Goal: Information Seeking & Learning: Learn about a topic

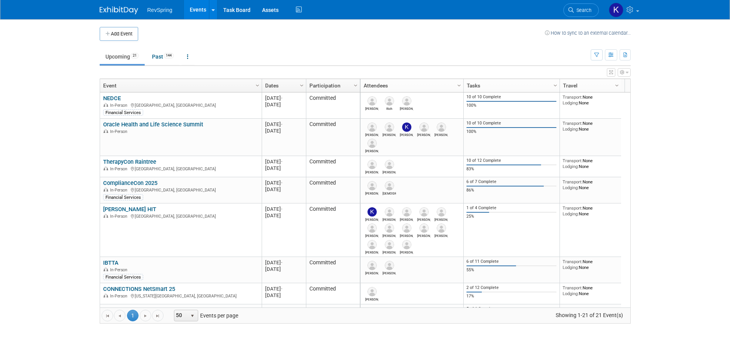
click at [112, 97] on link "NEDCE" at bounding box center [112, 98] width 18 height 7
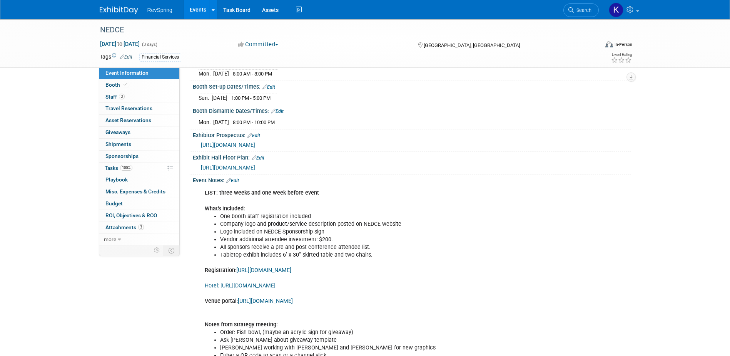
scroll to position [115, 0]
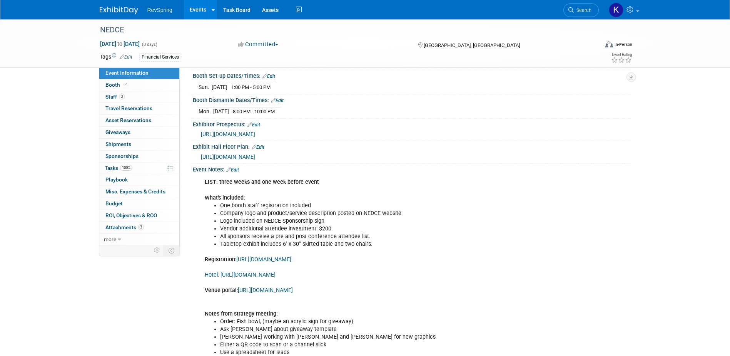
drag, startPoint x: 511, startPoint y: 215, endPoint x: 434, endPoint y: 211, distance: 77.5
click at [434, 211] on div "LIST: three weeks and one week before event What's included: One booth staff re…" at bounding box center [372, 266] width 347 height 185
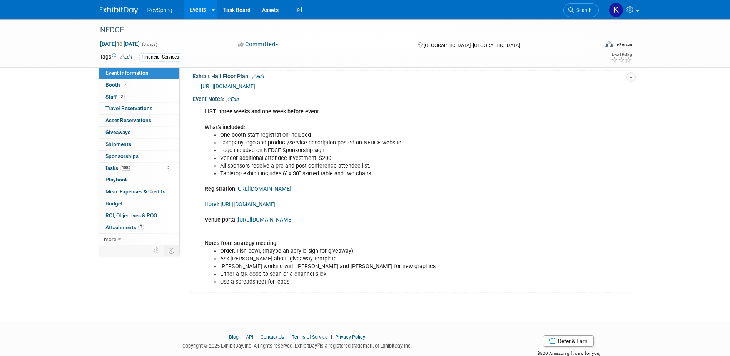
scroll to position [192, 0]
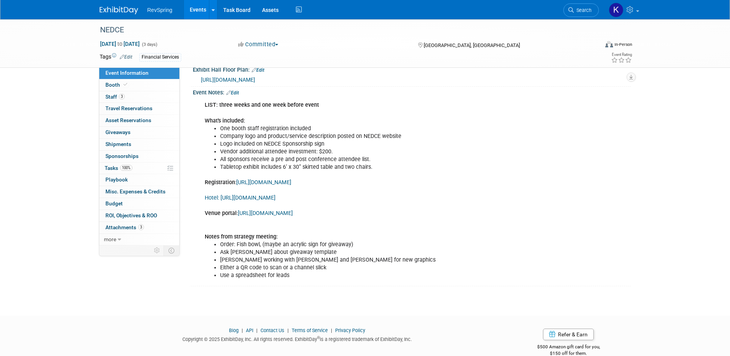
click at [235, 95] on link "Edit" at bounding box center [232, 92] width 13 height 5
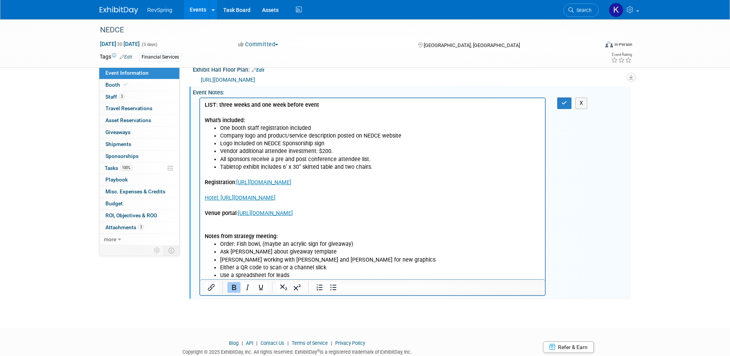
scroll to position [231, 0]
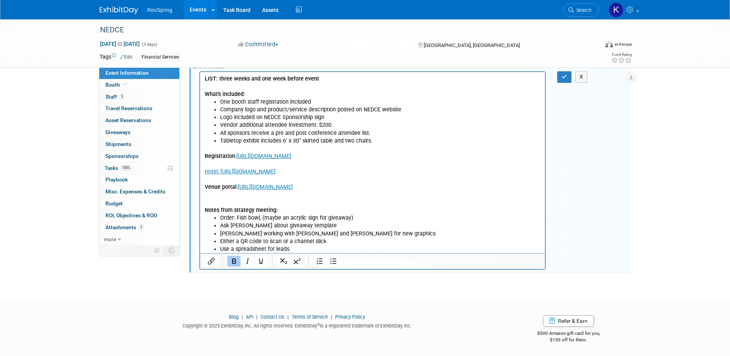
click at [315, 249] on li "Use a spreadsheet for leads" at bounding box center [380, 249] width 321 height 8
click at [562, 79] on icon "button" at bounding box center [564, 76] width 6 height 5
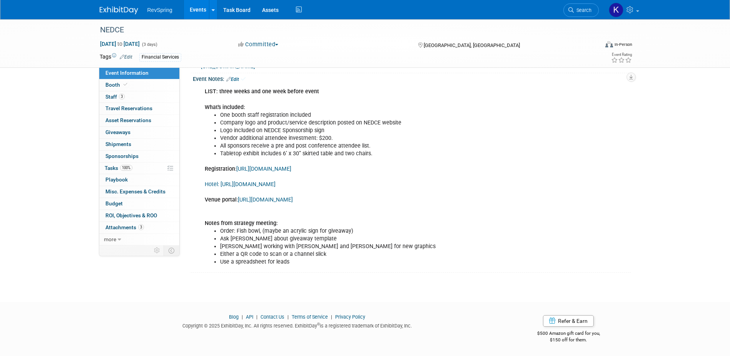
scroll to position [228, 0]
click at [597, 7] on link "Search" at bounding box center [580, 9] width 35 height 13
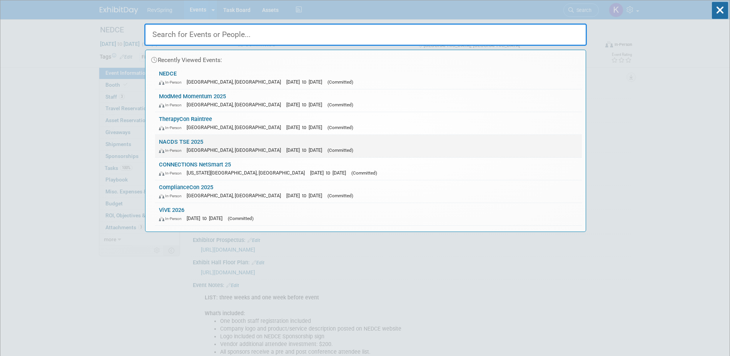
click at [327, 149] on span "(Committed)" at bounding box center [340, 149] width 26 height 5
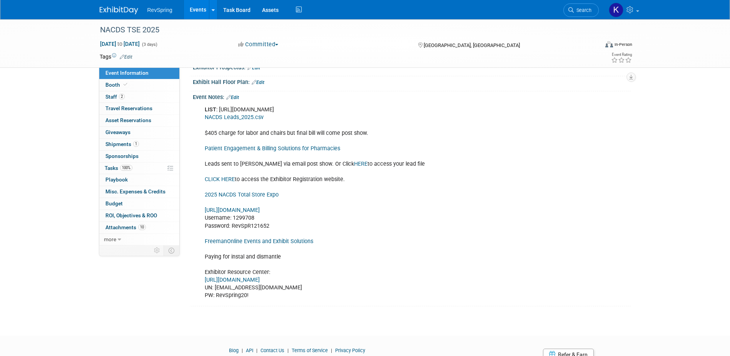
scroll to position [192, 0]
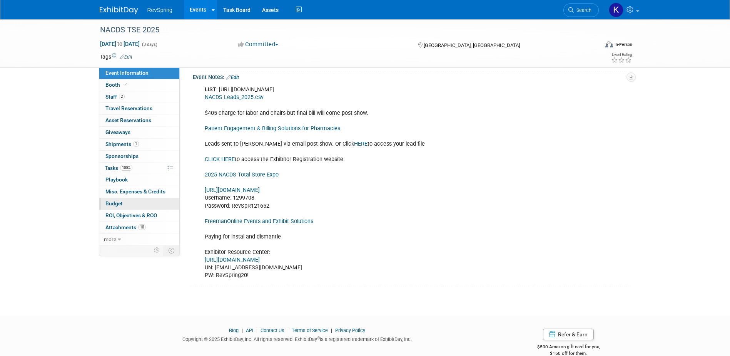
click at [131, 205] on link "Budget" at bounding box center [139, 204] width 80 height 12
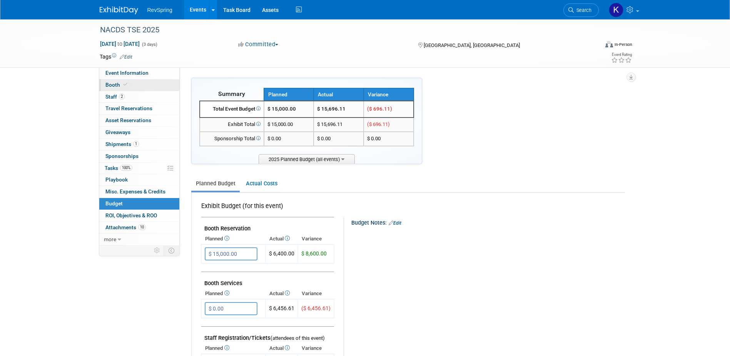
click at [145, 87] on link "Booth" at bounding box center [139, 85] width 80 height 12
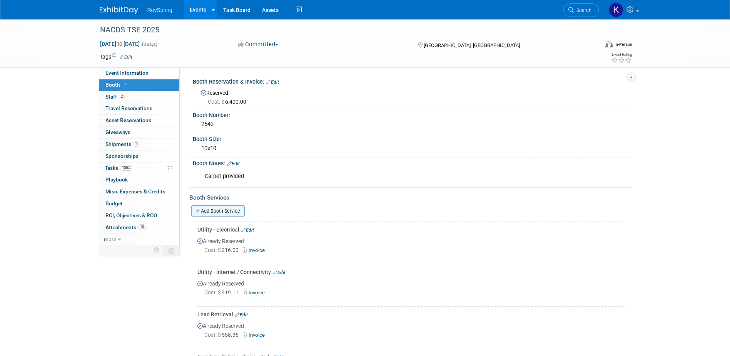
click at [237, 208] on link "Add Booth Service" at bounding box center [217, 210] width 53 height 11
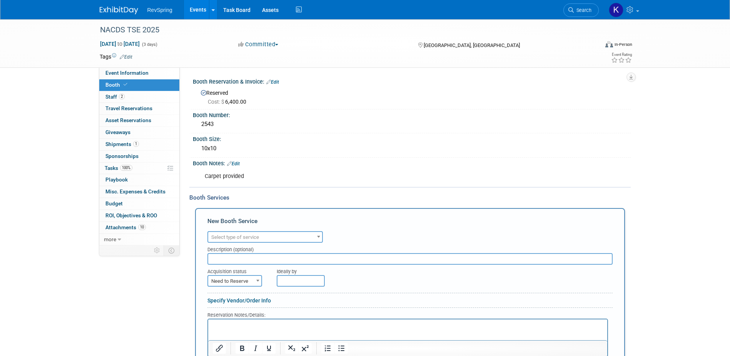
click at [242, 230] on div "Audio / Video Carpet / Flooring Catering / Food / Beverage Floral / Decorative …" at bounding box center [409, 235] width 405 height 13
click at [257, 232] on span "Select type of service" at bounding box center [265, 237] width 114 height 11
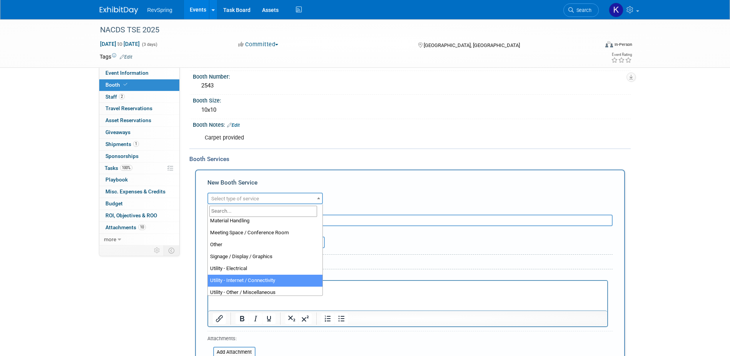
scroll to position [159, 0]
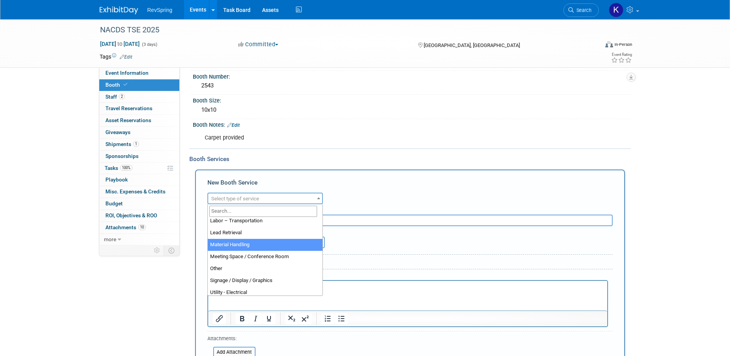
select select "10"
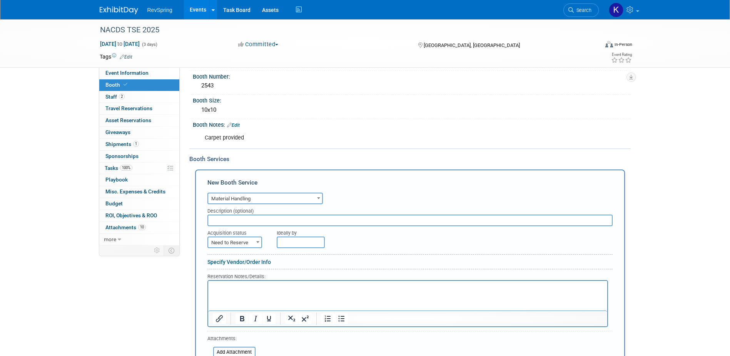
click at [278, 215] on input "text" at bounding box center [409, 220] width 405 height 12
type input "Outbound Freeman"
click at [255, 238] on span at bounding box center [258, 242] width 8 height 10
select select "2"
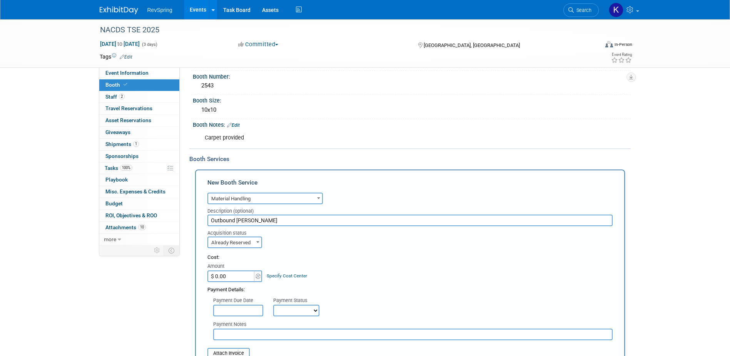
click at [236, 275] on input "$ 0.00" at bounding box center [231, 276] width 48 height 12
type input "$ 1,007.47"
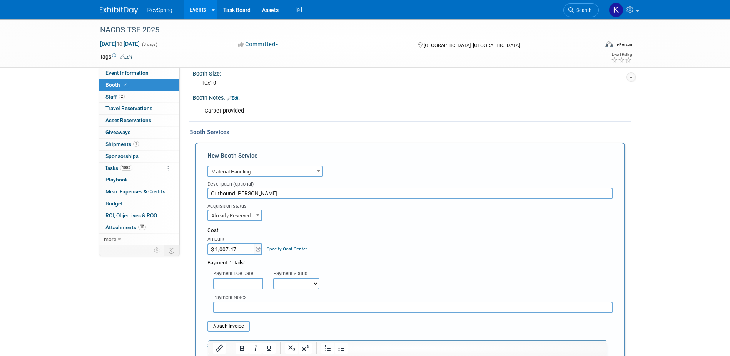
scroll to position [115, 0]
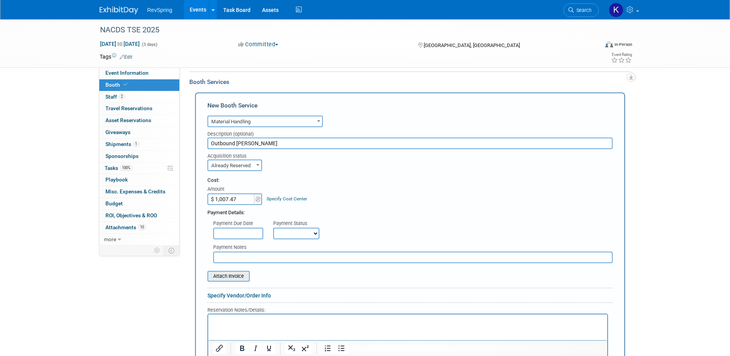
click at [230, 275] on input "file" at bounding box center [203, 275] width 92 height 9
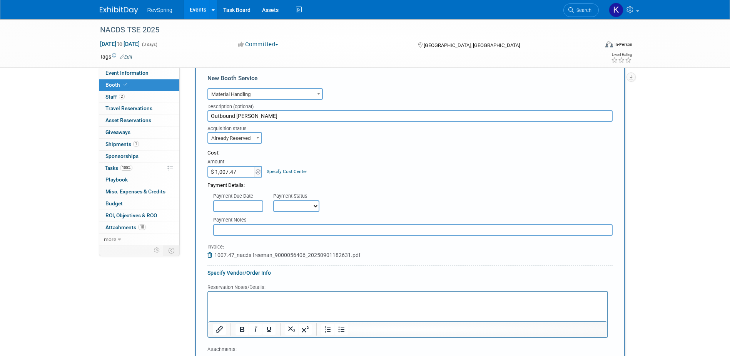
scroll to position [231, 0]
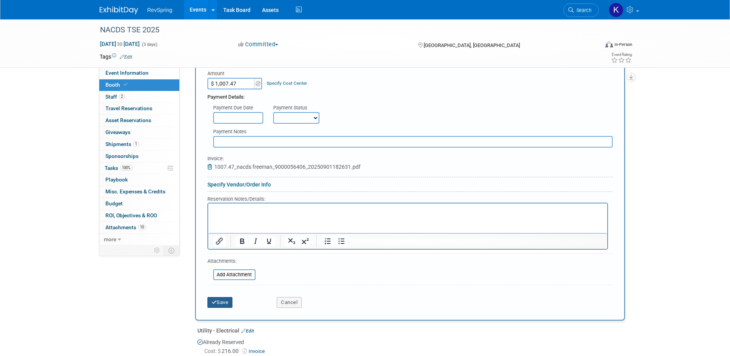
click at [219, 304] on button "Save" at bounding box center [219, 302] width 25 height 11
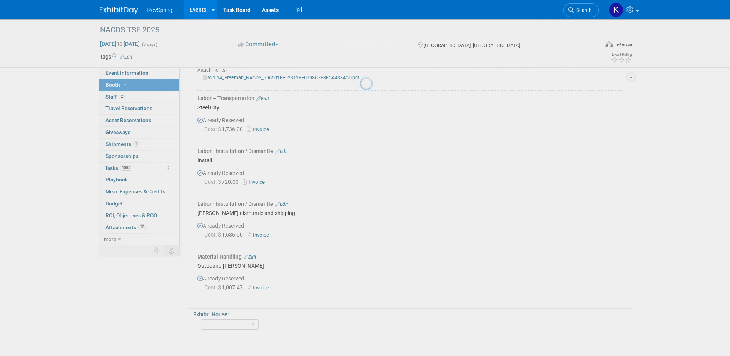
scroll to position [374, 0]
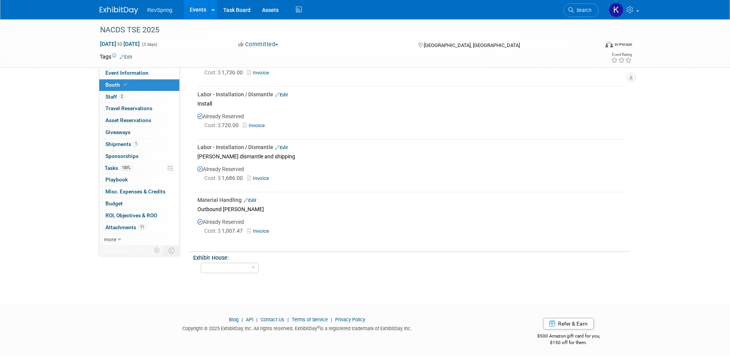
click at [194, 10] on link "Events" at bounding box center [198, 9] width 28 height 19
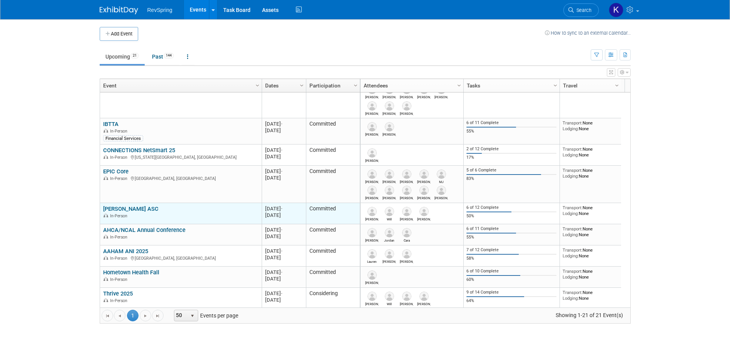
scroll to position [231, 0]
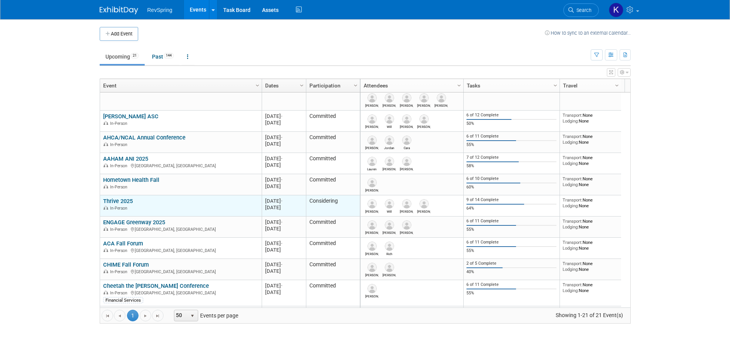
click at [124, 200] on link "Thrive 2025" at bounding box center [118, 200] width 30 height 7
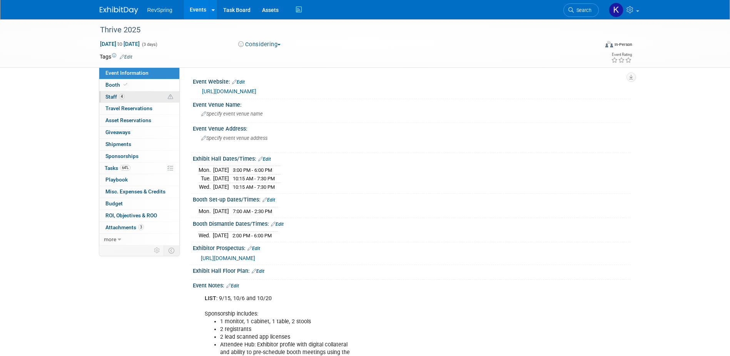
click at [143, 95] on link "4 Staff 4" at bounding box center [139, 97] width 80 height 12
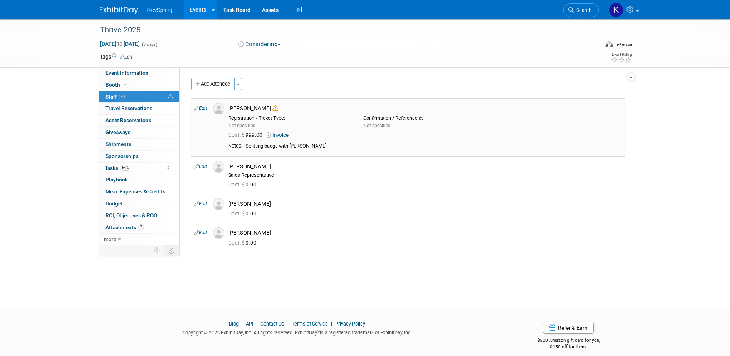
click at [272, 110] on icon at bounding box center [275, 108] width 6 height 6
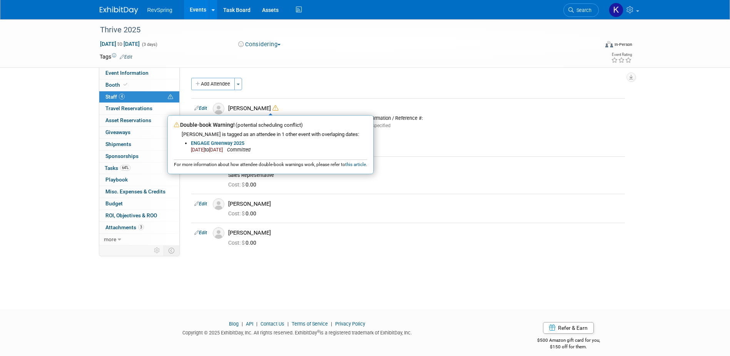
click at [283, 83] on div "Add Attendee Toggle Dropdown Quick -Tag Attendees Apply" at bounding box center [408, 84] width 434 height 12
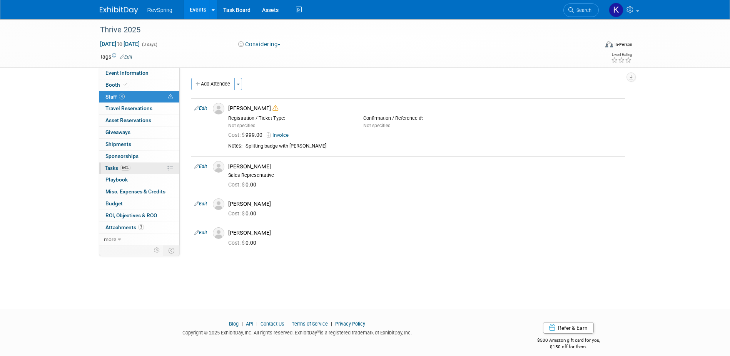
click at [138, 172] on link "64% Tasks 64%" at bounding box center [139, 168] width 80 height 12
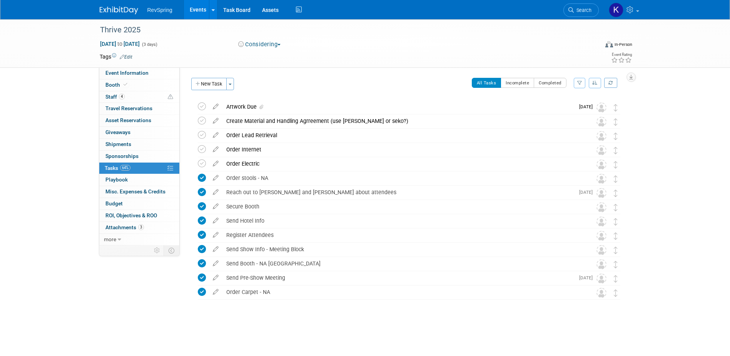
click at [189, 6] on link "Events" at bounding box center [198, 9] width 28 height 19
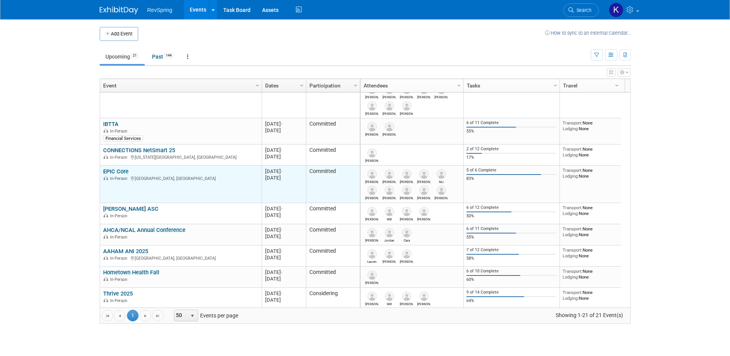
scroll to position [185, 0]
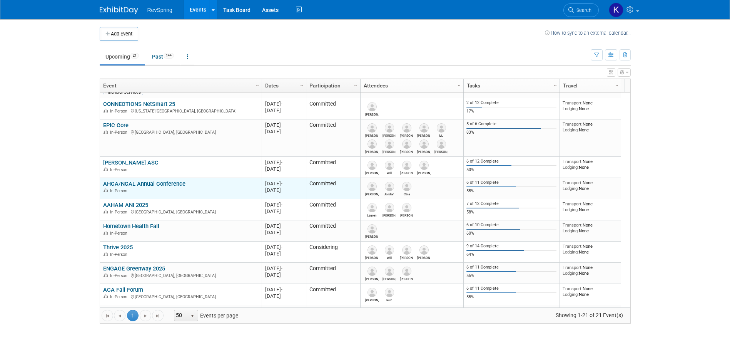
click at [148, 180] on link "AHCA/NCAL Annual Conference" at bounding box center [144, 183] width 82 height 7
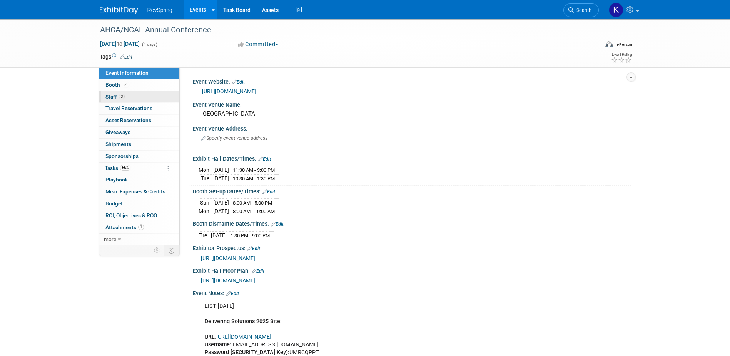
click at [148, 95] on link "3 Staff 3" at bounding box center [139, 97] width 80 height 12
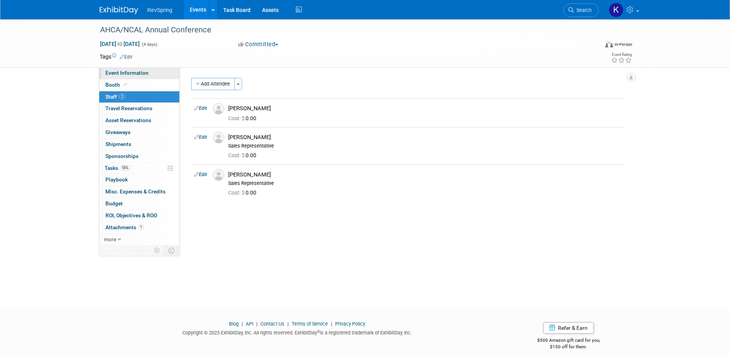
click at [134, 75] on span "Event Information" at bounding box center [126, 73] width 43 height 6
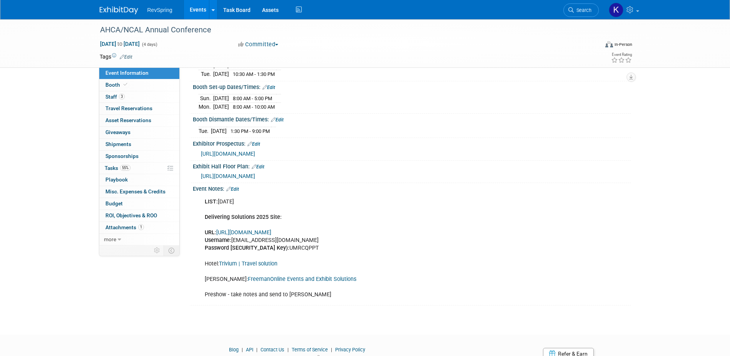
scroll to position [115, 0]
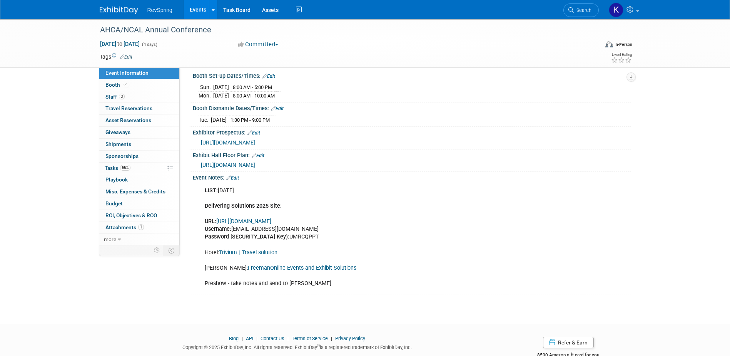
click at [285, 213] on div "LIST: September 19 Delivering Solutions 2025 Site: URL: https://www.conferenceh…" at bounding box center [372, 237] width 347 height 108
click at [262, 224] on link "https://www.conferenceharvester.com/harvester2expw/login.asp?EventKey=LLSJNNZJ" at bounding box center [243, 221] width 55 height 7
click at [135, 95] on link "3 Staff 3" at bounding box center [139, 97] width 80 height 12
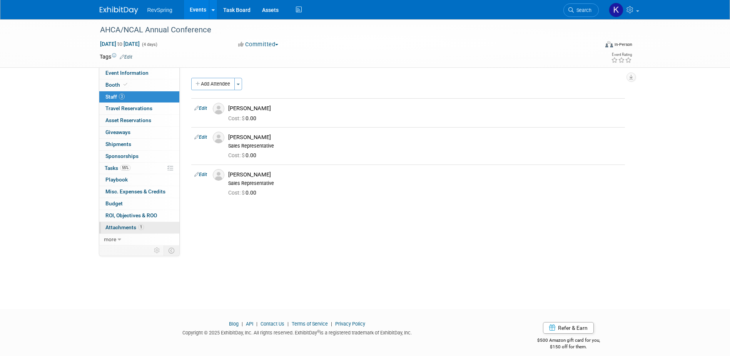
click at [133, 230] on link "1 Attachments 1" at bounding box center [139, 228] width 80 height 12
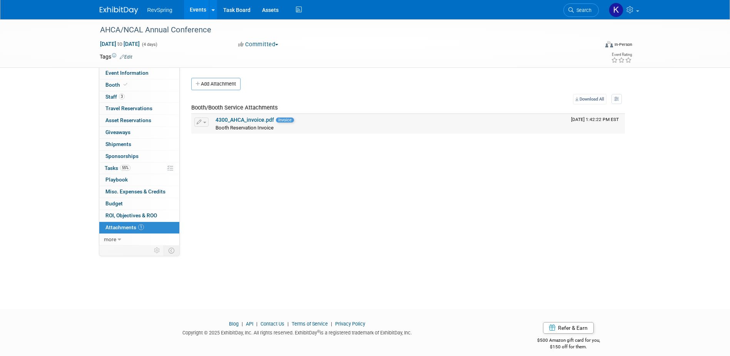
click at [234, 119] on link "4300_AHCA_invoice.pdf" at bounding box center [244, 120] width 58 height 6
click at [121, 82] on span "Booth" at bounding box center [116, 85] width 23 height 6
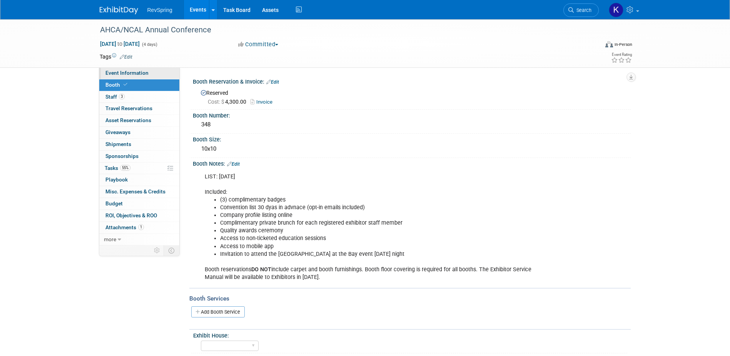
click at [145, 77] on link "Event Information" at bounding box center [139, 73] width 80 height 12
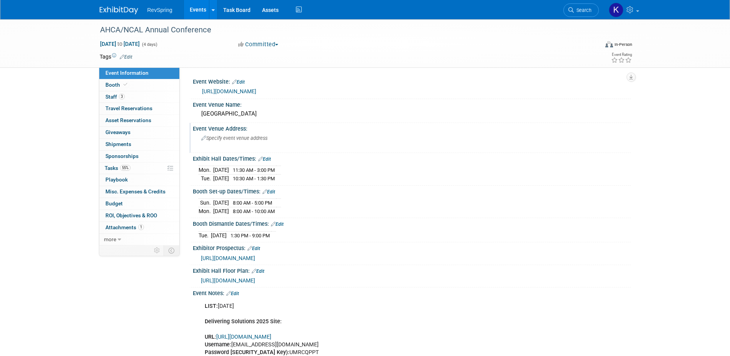
click at [235, 137] on span "Specify event venue address" at bounding box center [234, 138] width 66 height 6
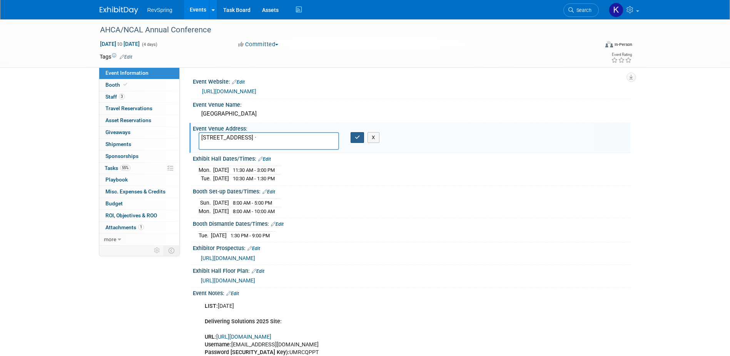
type textarea "[STREET_ADDRESS] ·"
click at [363, 140] on button "button" at bounding box center [358, 137] width 14 height 11
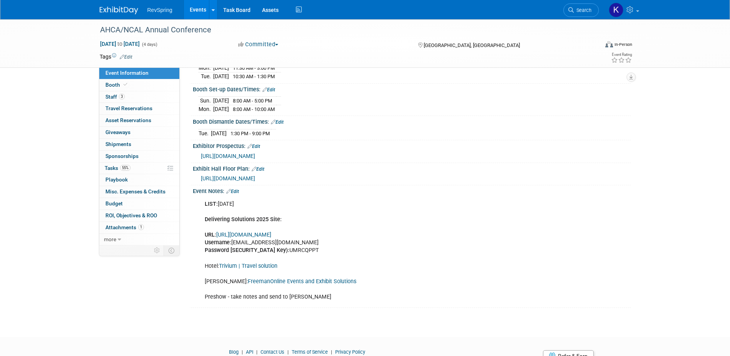
scroll to position [115, 0]
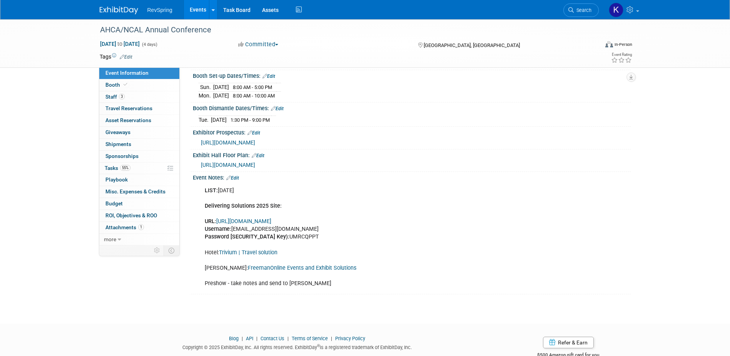
click at [237, 180] on link "Edit" at bounding box center [232, 177] width 13 height 5
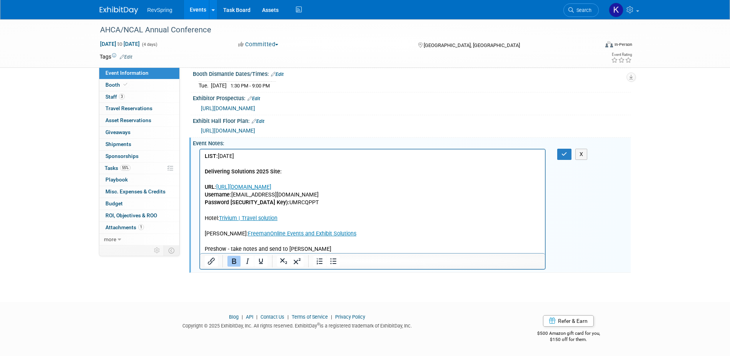
scroll to position [156, 0]
click at [322, 201] on p "LIST: September 19 Delivering Solutions 2025 Site: URL: https://www.conferenceh…" at bounding box center [372, 202] width 336 height 100
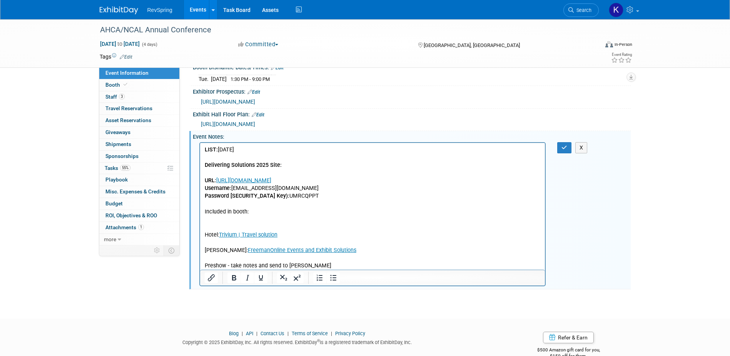
click at [240, 219] on p "Hotel: Trivium | Travel solution Freeman: FreemanOnline Events and Exhibit Solu…" at bounding box center [372, 242] width 336 height 54
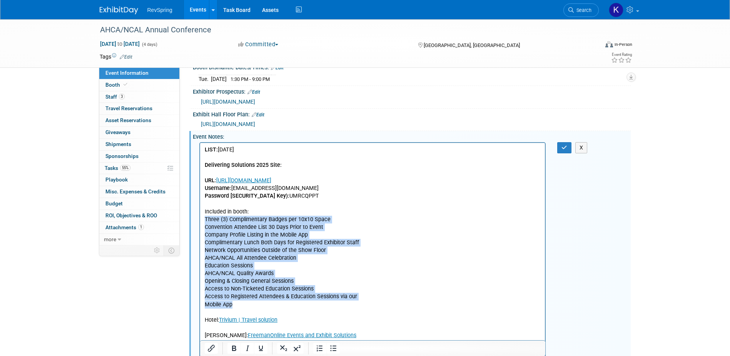
drag, startPoint x: 240, startPoint y: 303, endPoint x: 200, endPoint y: 219, distance: 92.8
click at [200, 219] on html "LIST: September 19 Delivering Solutions 2025 Site: URL: https://www.conferenceh…" at bounding box center [372, 248] width 345 height 212
click at [333, 349] on icon "Bullet list" at bounding box center [333, 347] width 9 height 9
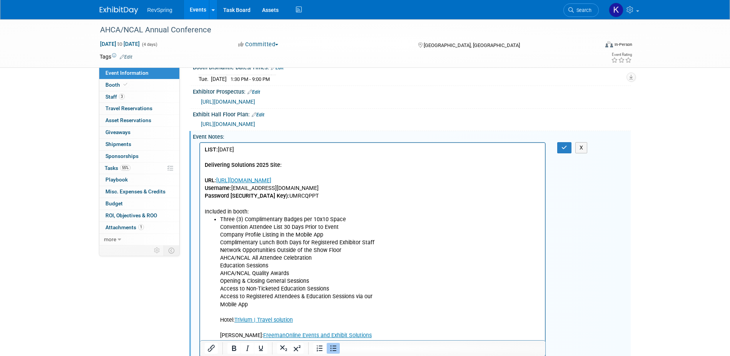
click at [323, 246] on li "Three (3) Complimentary Badges per 10x10 Space Convention Attendee List 30 Days…" at bounding box center [380, 284] width 321 height 139
click at [221, 224] on li "Three (3) Complimentary Badges per 10x10 Space Convention Attendee List 30 Days…" at bounding box center [380, 284] width 321 height 139
click at [222, 234] on li "Convention Attendee List 30 Days Prior to Event Company Profile Listing in the …" at bounding box center [380, 288] width 321 height 131
click at [220, 245] on li "Company Profile Listing in the Mobile App Complimentary Lunch Both Days for Reg…" at bounding box center [380, 292] width 321 height 124
drag, startPoint x: 219, startPoint y: 249, endPoint x: 230, endPoint y: 247, distance: 11.3
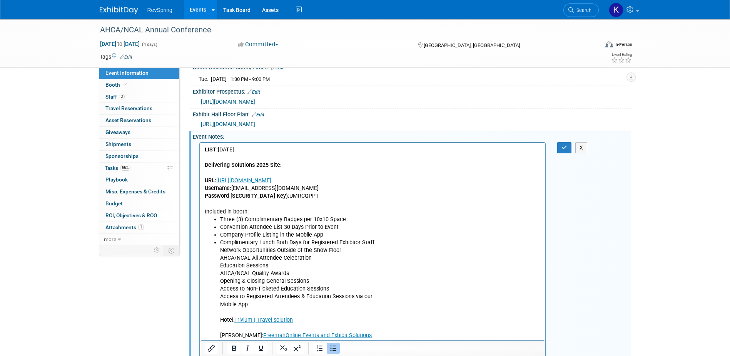
click at [219, 249] on ul "Three (3) Complimentary Badges per 10x10 Space Convention Attendee List 30 Days…" at bounding box center [372, 284] width 336 height 139
click at [220, 255] on li "Network Opportunities Outside of the Show Floor AHCA/NCAL All Attendee Celebrat…" at bounding box center [380, 300] width 321 height 108
click at [220, 266] on li "AHCA/NCAL All Attendee Celebration Education Sessions AHCA/NCAL Quality Awards …" at bounding box center [380, 304] width 321 height 100
click at [218, 272] on ul "Three (3) Complimentary Badges per 10x10 Space Convention Attendee List 30 Days…" at bounding box center [372, 284] width 336 height 139
click at [219, 280] on ul "Three (3) Complimentary Badges per 10x10 Space Convention Attendee List 30 Days…" at bounding box center [372, 284] width 336 height 139
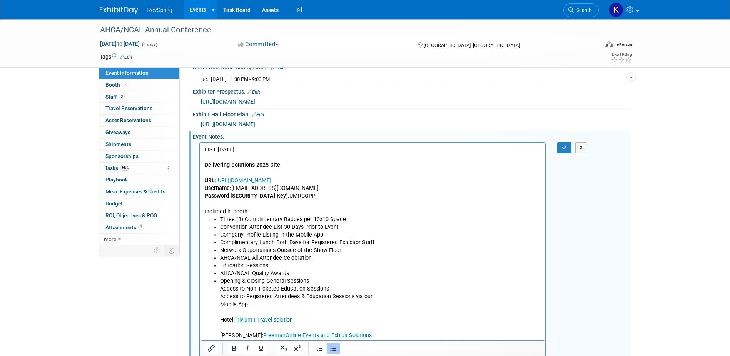
click at [220, 289] on li "Opening & Closing General Sessions Access to Non-Ticketed Education Sessions Ac…" at bounding box center [380, 315] width 321 height 77
click at [218, 296] on ul "Three (3) Complimentary Badges per 10x10 Space Convention Attendee List 30 Days…" at bounding box center [372, 284] width 336 height 139
click at [217, 304] on ul "Three (3) Complimentary Badges per 10x10 Space Convention Attendee List 30 Days…" at bounding box center [372, 284] width 336 height 139
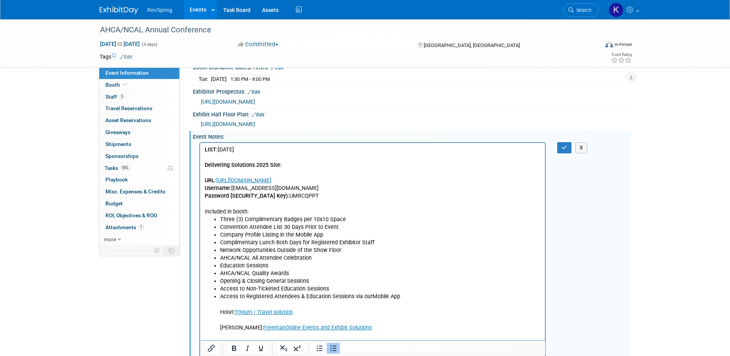
click at [219, 259] on ul "Three (3) Complimentary Badges per 10x10 Space Convention Attendee List 30 Days…" at bounding box center [372, 280] width 336 height 131
click at [217, 266] on ul "Three (3) Complimentary Badges per 10x10 Space Convention Attendee List 30 Days…" at bounding box center [372, 280] width 336 height 131
click at [218, 275] on ul "Three (3) Complimentary Badges per 10x10 Space Convention Attendee List 30 Days…" at bounding box center [372, 280] width 336 height 131
click at [220, 282] on li "Opening & Closing General Sessions" at bounding box center [380, 281] width 321 height 8
drag, startPoint x: 251, startPoint y: 210, endPoint x: 199, endPoint y: 207, distance: 52.4
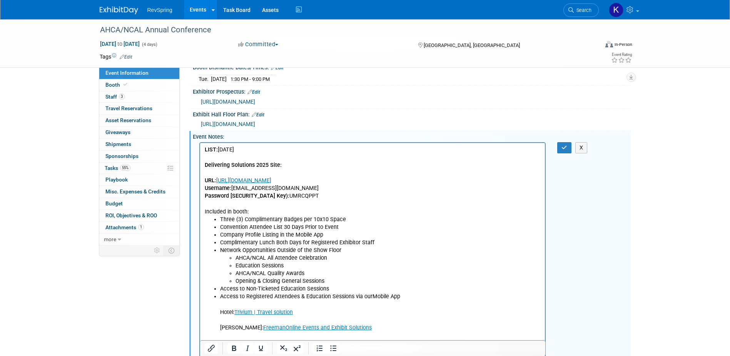
click at [200, 207] on html "LIST: September 19 Delivering Solutions 2025 Site: URL: https://www.conferenceh…" at bounding box center [372, 244] width 345 height 204
click at [417, 217] on li "Three (3) Complimentary Badges per 10x10 Space" at bounding box center [380, 219] width 321 height 8
click at [564, 150] on button "button" at bounding box center [564, 147] width 14 height 11
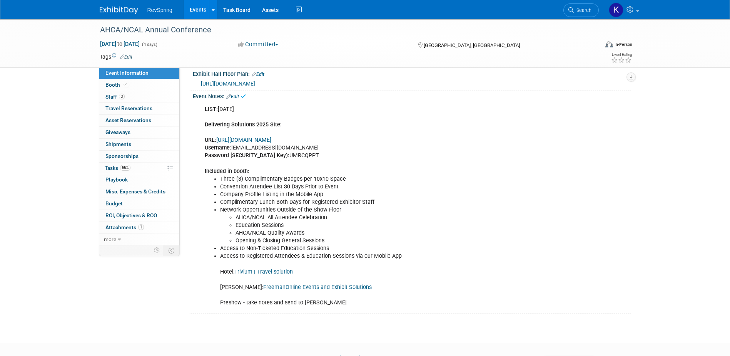
scroll to position [244, 0]
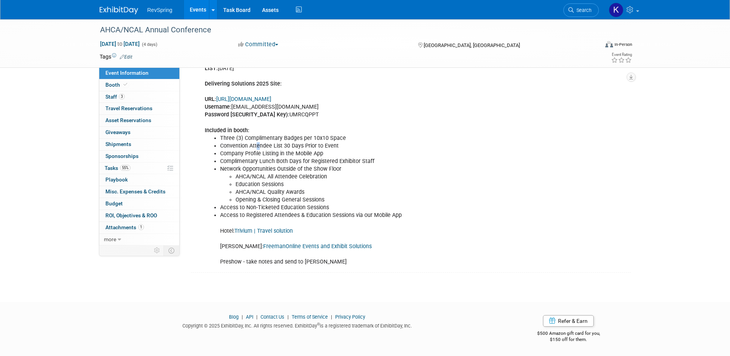
click at [258, 146] on li "Convention Attendee List 30 Days Prior to Event" at bounding box center [380, 146] width 321 height 8
drag, startPoint x: 258, startPoint y: 145, endPoint x: 244, endPoint y: 93, distance: 53.3
click at [244, 92] on div "LIST: September 19 Delivering Solutions 2025 Site: URL: https://www.conferenceh…" at bounding box center [372, 165] width 347 height 209
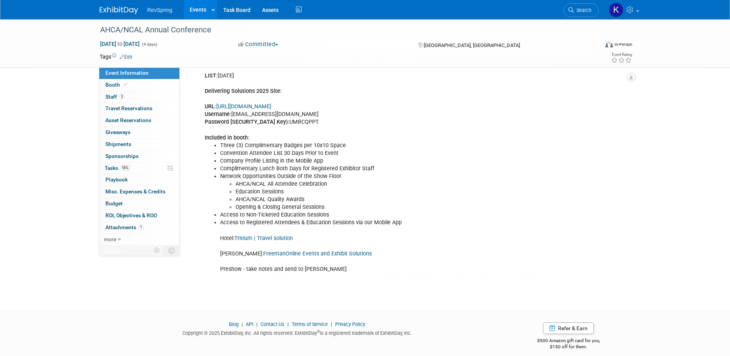
scroll to position [205, 0]
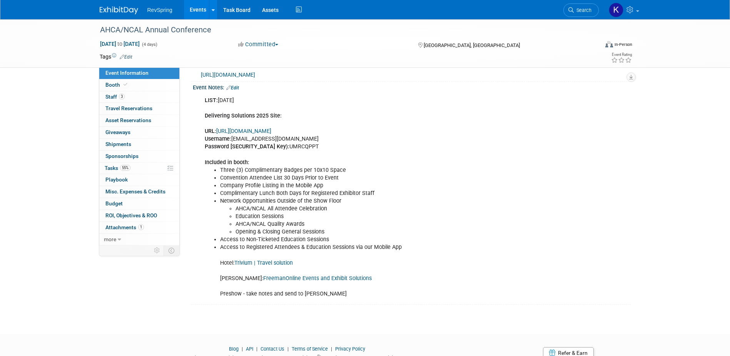
click at [238, 90] on link "Edit" at bounding box center [232, 87] width 13 height 5
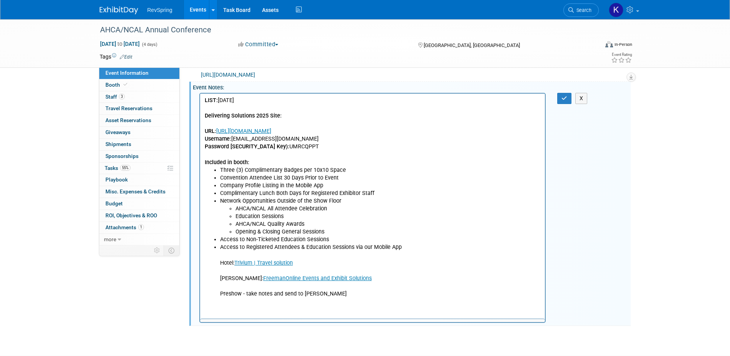
scroll to position [0, 0]
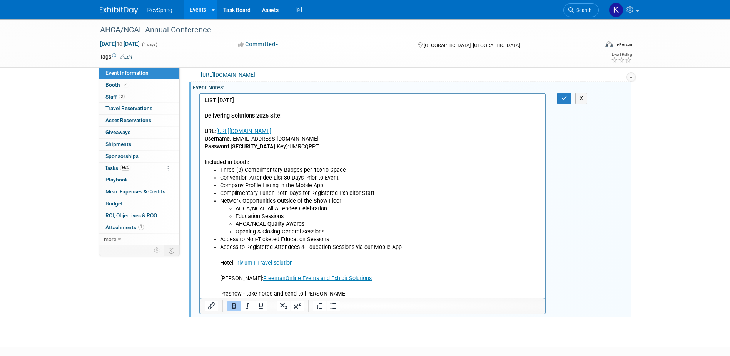
click at [218, 267] on ul "Three (3) Complimentary Badges per 10x10 Space Convention Attendee List 30 Days…" at bounding box center [372, 231] width 336 height 131
click at [214, 259] on ul "Three (3) Complimentary Badges per 10x10 Space Convention Attendee List 30 Days…" at bounding box center [372, 231] width 336 height 131
click at [336, 310] on icon "Bullet list" at bounding box center [333, 305] width 9 height 9
click at [205, 249] on p "Access to Registered Attendees & Education Sessions via our Mobile App Hotel: T…" at bounding box center [372, 270] width 336 height 54
click at [217, 264] on ul "Three (3) Complimentary Badges per 10x10 Space Convention Attendee List 30 Days…" at bounding box center [372, 231] width 336 height 131
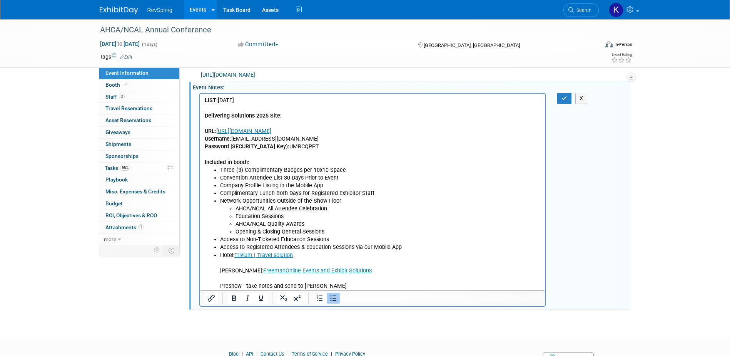
click at [336, 297] on div at bounding box center [372, 298] width 345 height 16
click at [337, 301] on icon "Bullet list" at bounding box center [333, 297] width 9 height 9
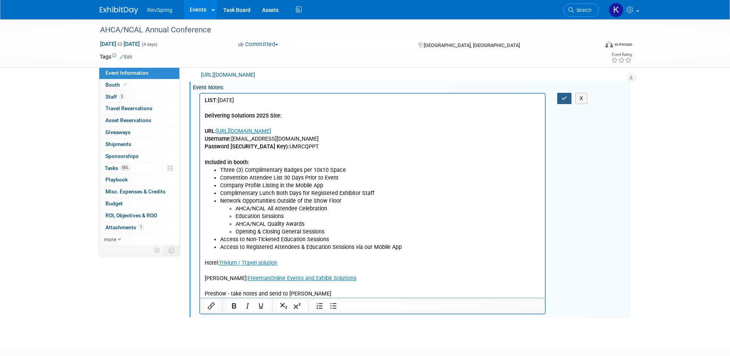
click at [560, 104] on button "button" at bounding box center [564, 98] width 14 height 11
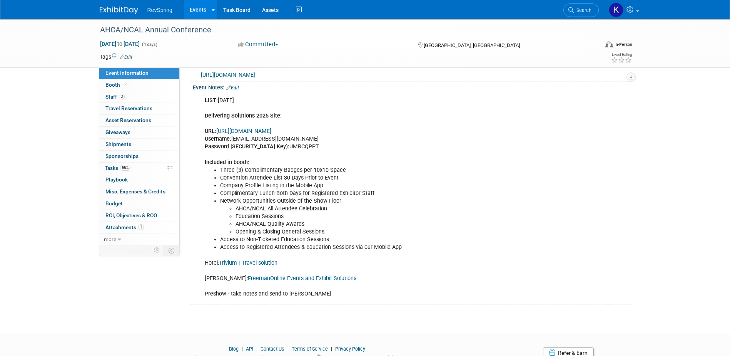
click at [239, 90] on link "Edit" at bounding box center [232, 87] width 13 height 5
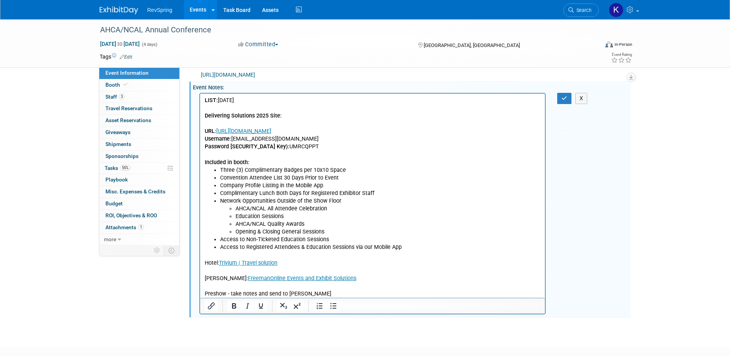
click at [327, 291] on p "Hotel: Trivium | Travel solution Freeman: FreemanOnline Events and Exhibit Solu…" at bounding box center [372, 274] width 336 height 46
click at [347, 275] on p "Hotel: Trivium | Travel solution Freeman: FreemanOnline Events and Exhibit Solu…" at bounding box center [372, 274] width 336 height 46
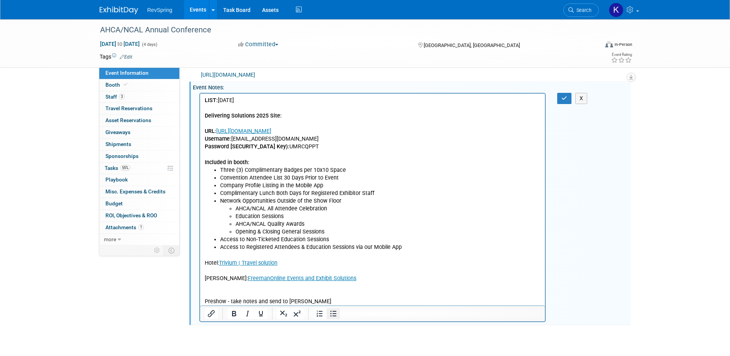
click at [338, 319] on button "Bullet list" at bounding box center [333, 313] width 13 height 11
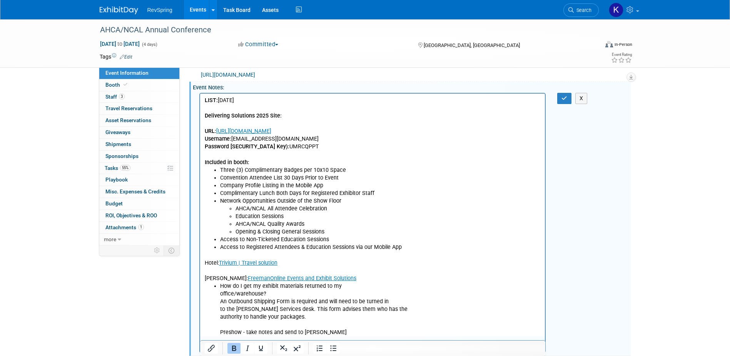
click at [215, 300] on ul "How do I get my exhibit materials returned to my office/warehouse? An Outbound …" at bounding box center [372, 309] width 336 height 54
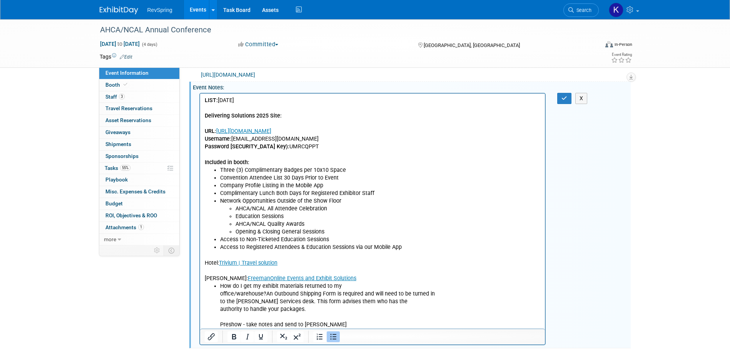
click at [219, 293] on ul "How do I get my exhibit materials returned to my office/warehouse? An Outbound …" at bounding box center [372, 305] width 336 height 46
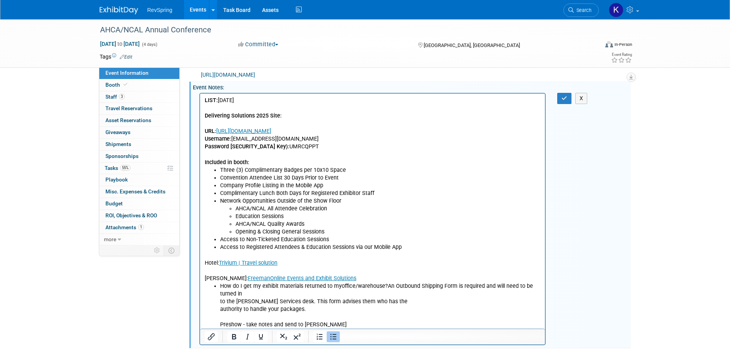
click at [217, 301] on ul "How do I get my exhibit materials returned to my office/warehouse? An Outbound …" at bounding box center [372, 305] width 336 height 46
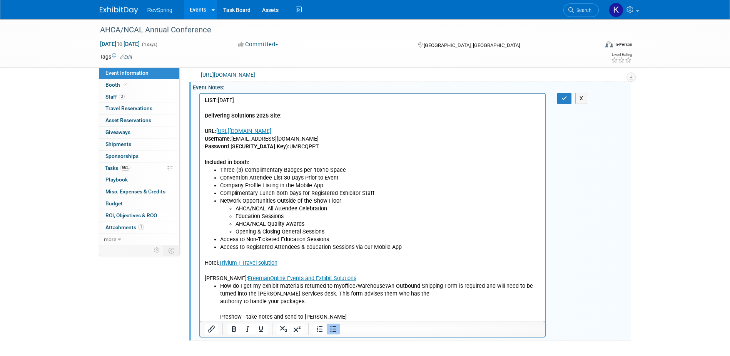
click at [217, 301] on ul "How do I get my exhibit materials returned to my office/warehouse? An Outbound …" at bounding box center [372, 301] width 336 height 38
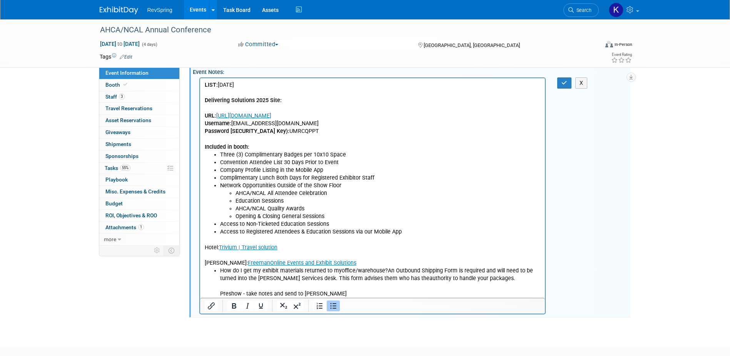
scroll to position [244, 0]
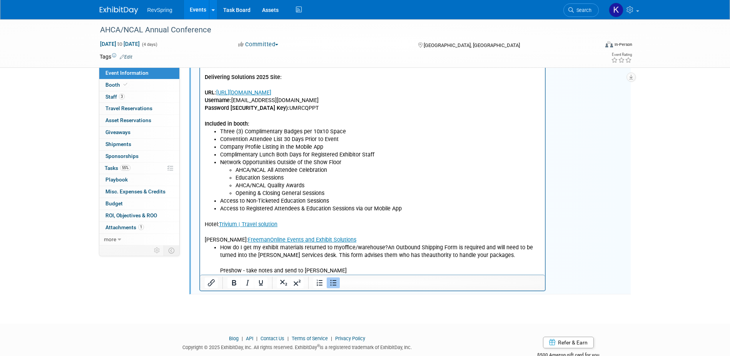
click at [217, 264] on ul "How do I get my exhibit materials returned to my office/warehouse? An Outbound …" at bounding box center [372, 258] width 336 height 31
click at [217, 267] on ul "How do I get my exhibit materials returned to my office/warehouse? An Outbound …" at bounding box center [372, 258] width 336 height 31
click at [336, 287] on icon "Bullet list" at bounding box center [333, 282] width 9 height 9
click at [335, 287] on icon "Bullet list" at bounding box center [333, 282] width 9 height 9
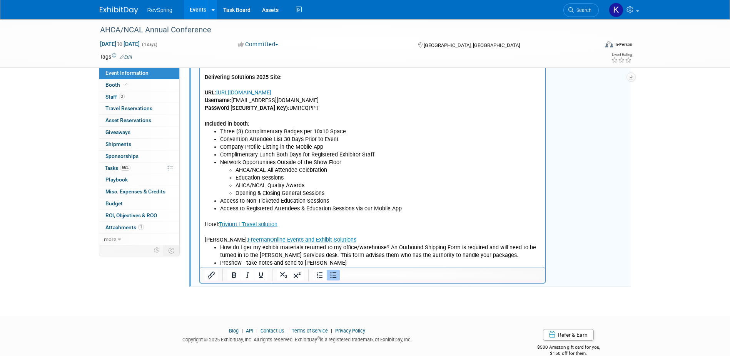
click at [335, 279] on icon "Bullet list" at bounding box center [333, 274] width 9 height 9
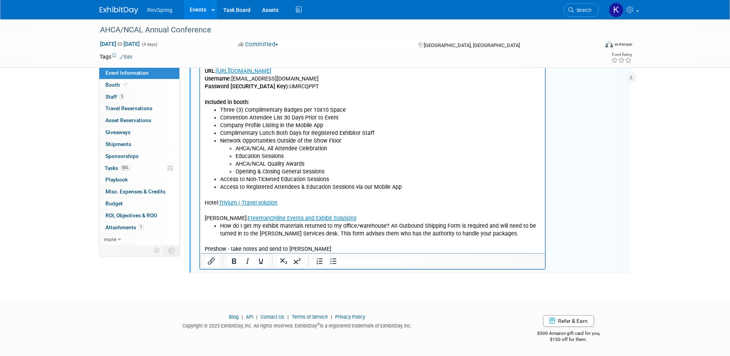
scroll to position [157, 0]
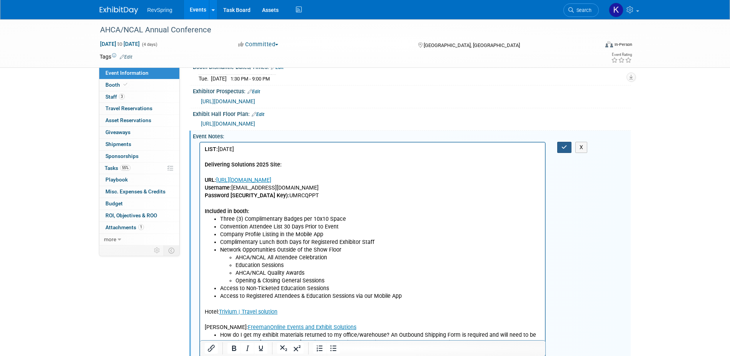
click at [564, 150] on icon "button" at bounding box center [564, 146] width 6 height 5
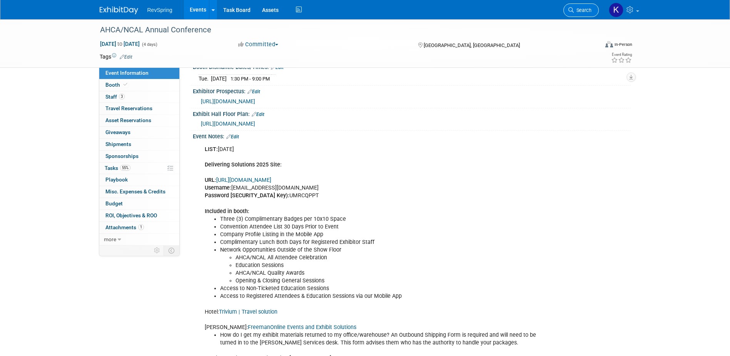
click at [583, 6] on link "Search" at bounding box center [580, 9] width 35 height 13
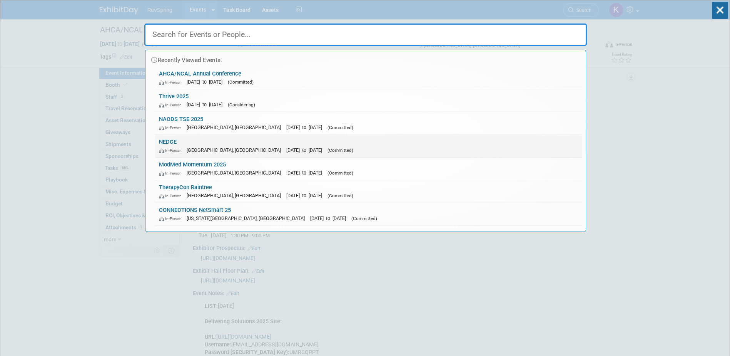
click at [196, 150] on span "[GEOGRAPHIC_DATA], [GEOGRAPHIC_DATA]" at bounding box center [236, 150] width 98 height 6
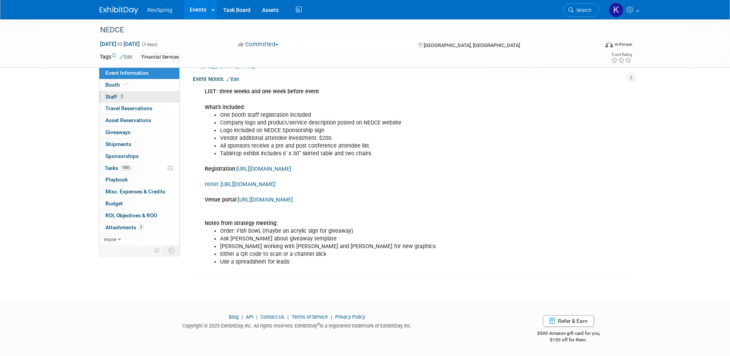
scroll to position [228, 0]
click at [579, 11] on span "Search" at bounding box center [583, 10] width 18 height 6
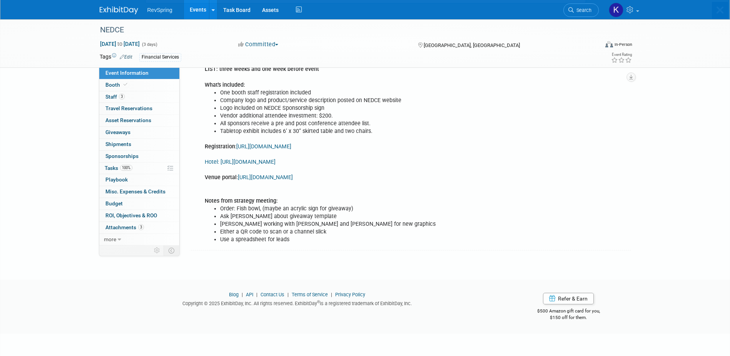
scroll to position [0, 0]
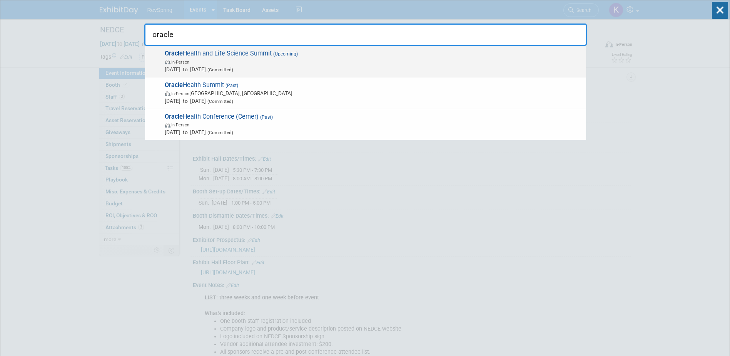
type input "oracle"
click at [250, 62] on span "In-Person" at bounding box center [373, 62] width 417 height 8
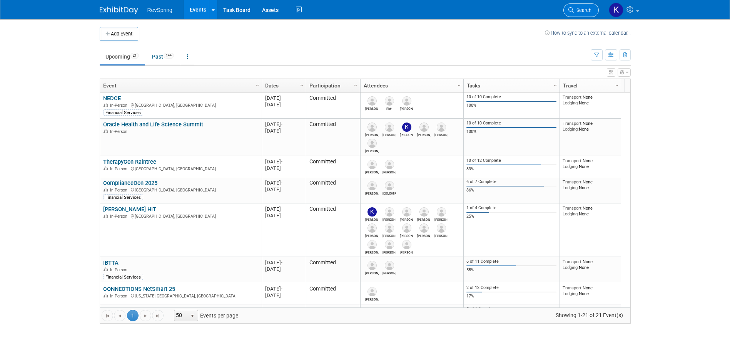
click at [578, 8] on span "Search" at bounding box center [583, 10] width 18 height 6
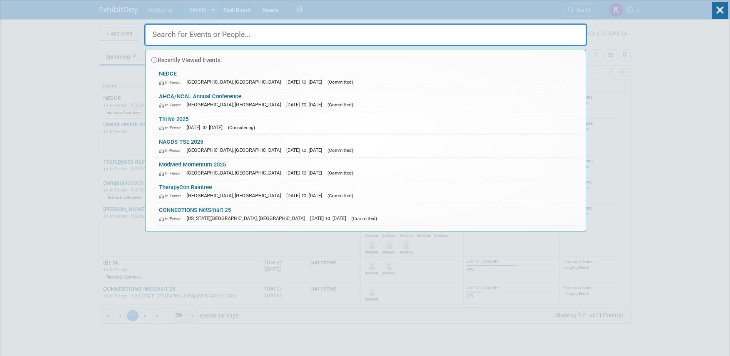
click at [188, 11] on div "Recently Viewed Events: NEDCE In-Person Atlantic City, NJ Sep 7, 2025 to Sep 9,…" at bounding box center [365, 115] width 442 height 231
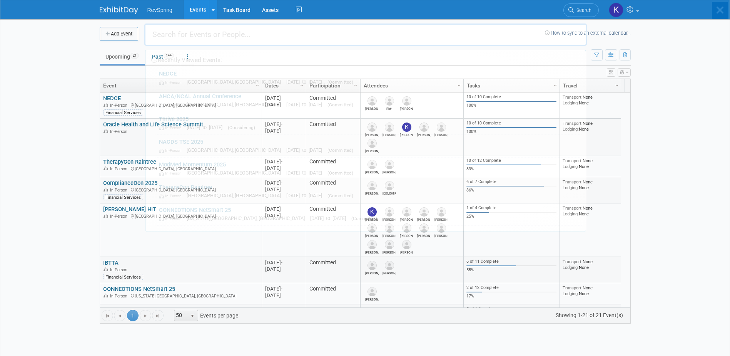
click at [198, 10] on div "Recently Viewed Events: NEDCE In-Person Atlantic City, NJ Sep 7, 2025 to Sep 9,…" at bounding box center [365, 115] width 442 height 231
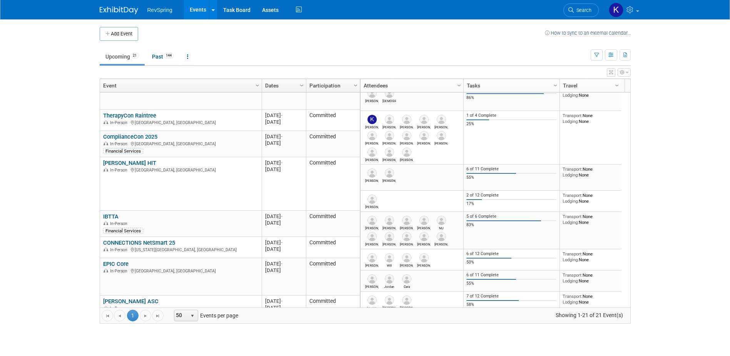
scroll to position [92, 0]
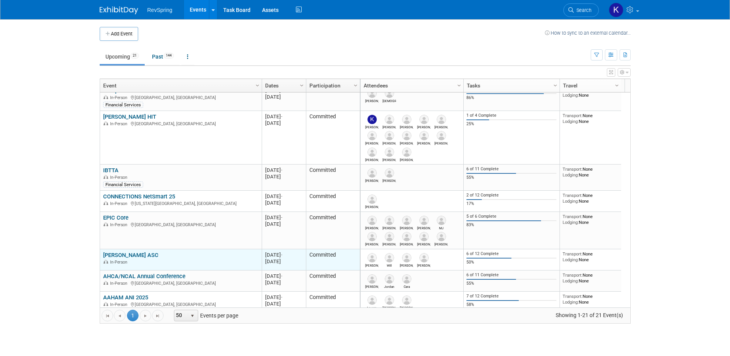
click at [125, 253] on link "[PERSON_NAME] ASC" at bounding box center [130, 254] width 55 height 7
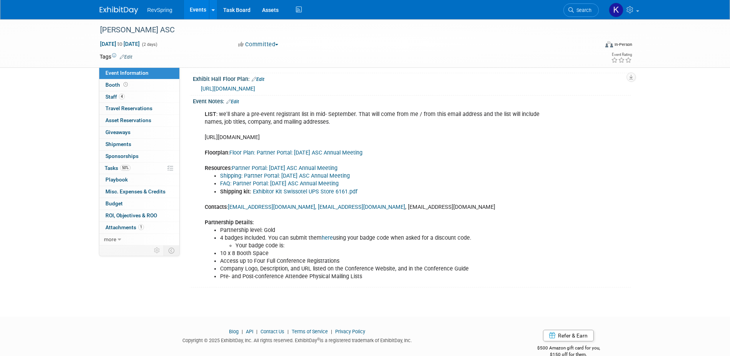
scroll to position [231, 0]
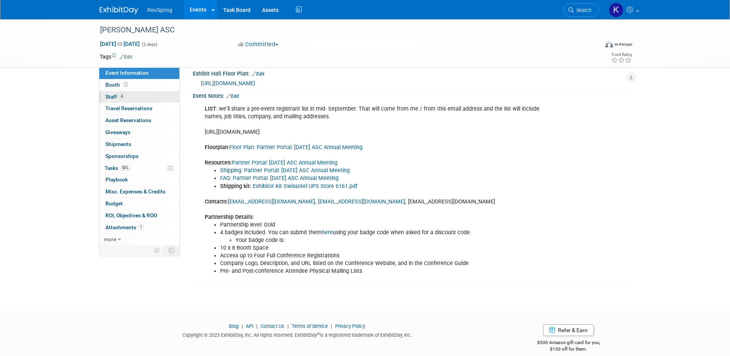
click at [136, 100] on link "4 Staff 4" at bounding box center [139, 97] width 80 height 12
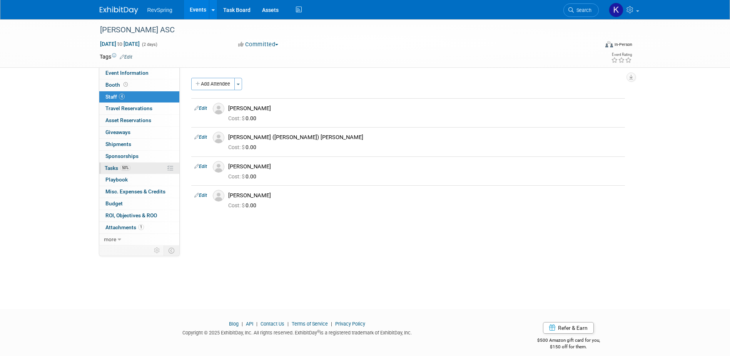
click at [140, 168] on link "50% Tasks 50%" at bounding box center [139, 168] width 80 height 12
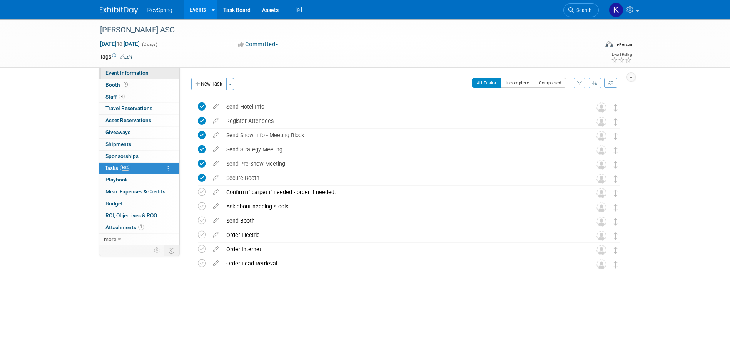
click at [155, 77] on link "Event Information" at bounding box center [139, 73] width 80 height 12
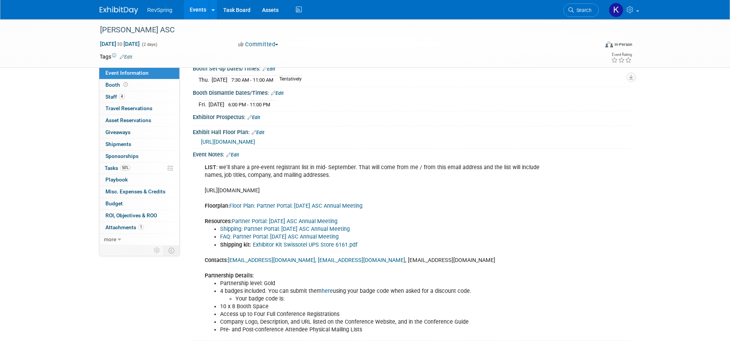
scroll to position [194, 0]
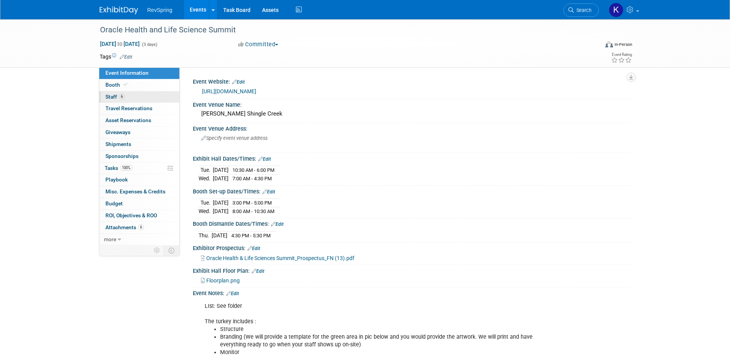
click at [140, 98] on link "6 Staff 6" at bounding box center [139, 97] width 80 height 12
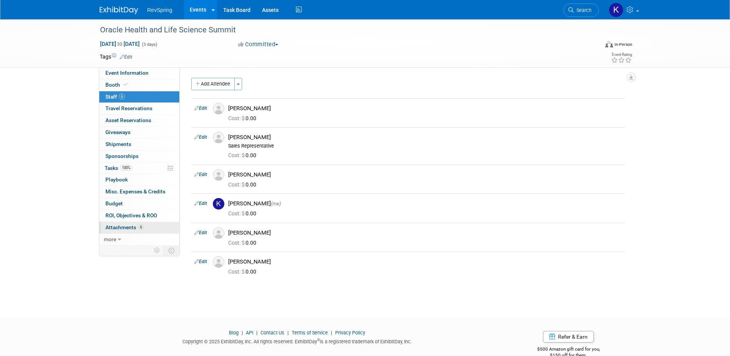
click at [155, 225] on link "6 Attachments 6" at bounding box center [139, 228] width 80 height 12
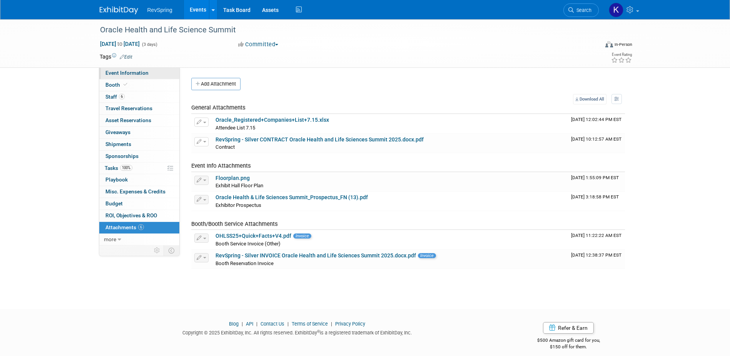
click at [141, 72] on span "Event Information" at bounding box center [126, 73] width 43 height 6
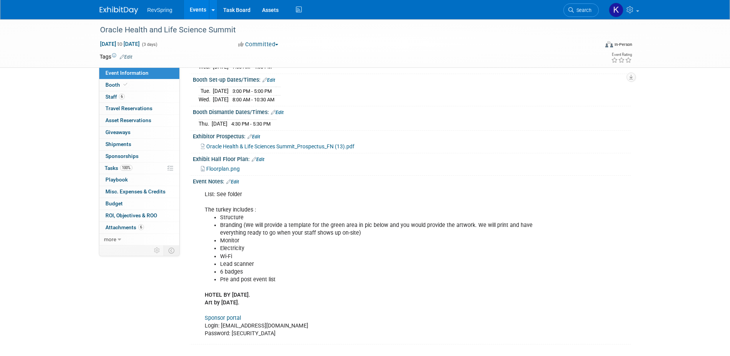
scroll to position [115, 0]
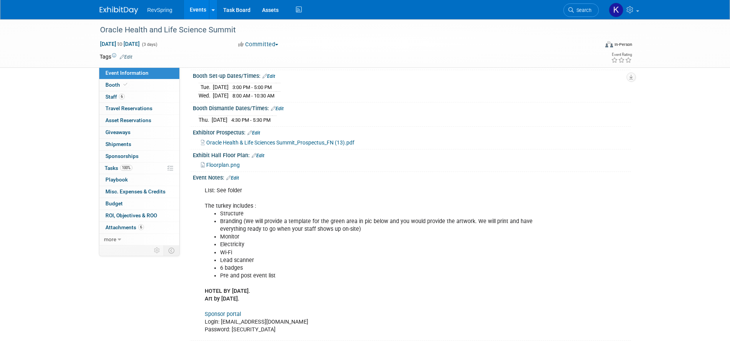
click at [229, 311] on link "Sponsor portal" at bounding box center [223, 314] width 36 height 7
click at [142, 164] on link "100% Tasks 100%" at bounding box center [139, 168] width 80 height 12
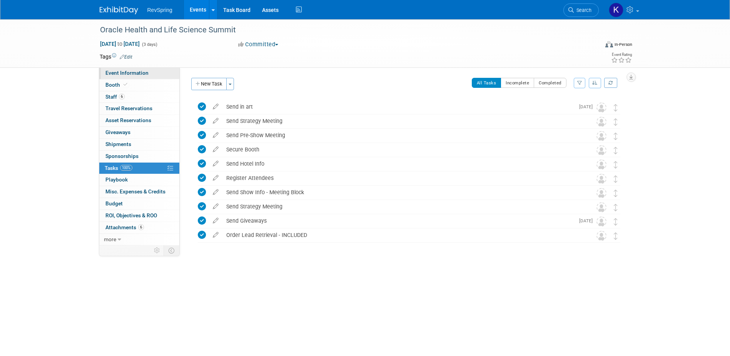
click at [142, 73] on span "Event Information" at bounding box center [126, 73] width 43 height 6
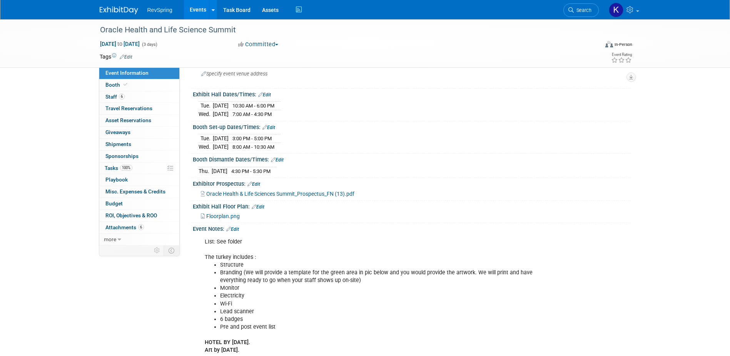
scroll to position [114, 0]
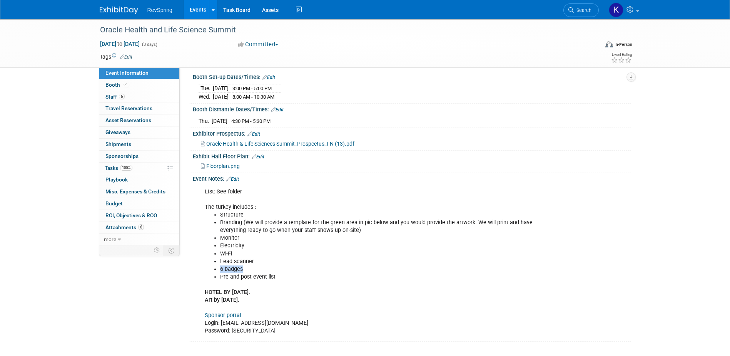
drag, startPoint x: 246, startPoint y: 269, endPoint x: 215, endPoint y: 269, distance: 30.4
click at [220, 269] on li "6 badges" at bounding box center [380, 269] width 321 height 8
drag, startPoint x: 215, startPoint y: 269, endPoint x: 250, endPoint y: 260, distance: 36.1
click at [250, 260] on li "Lead scanner" at bounding box center [380, 261] width 321 height 8
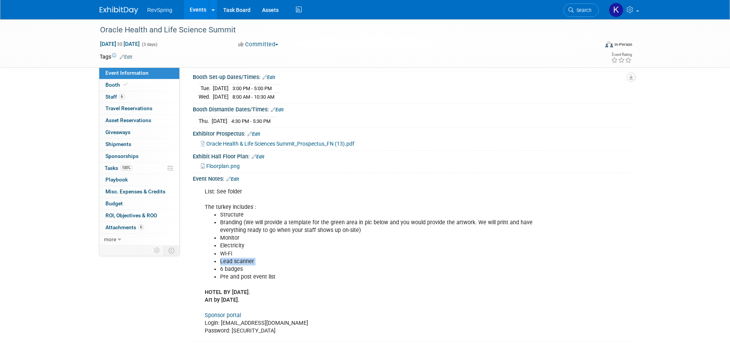
click at [250, 260] on li "Lead scanner" at bounding box center [380, 261] width 321 height 8
drag, startPoint x: 250, startPoint y: 260, endPoint x: 256, endPoint y: 269, distance: 10.6
click at [256, 269] on li "6 badges" at bounding box center [380, 269] width 321 height 8
click at [129, 12] on img at bounding box center [119, 11] width 38 height 8
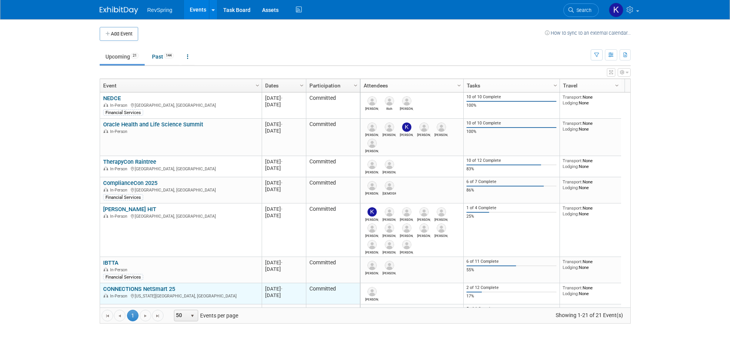
click at [130, 289] on link "CONNECTIONS NetSmart 25" at bounding box center [139, 288] width 72 height 7
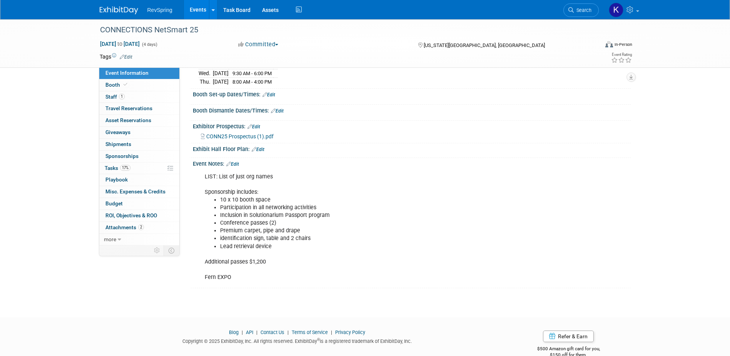
scroll to position [120, 0]
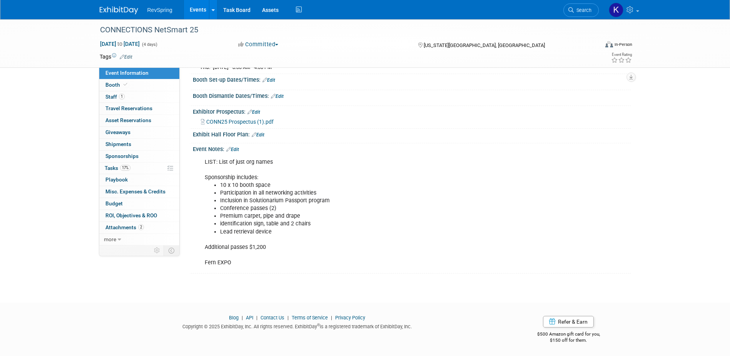
click at [224, 261] on div "LIST: List of just org names Sponsorship includes: 10 x 10 booth space Particip…" at bounding box center [372, 212] width 347 height 116
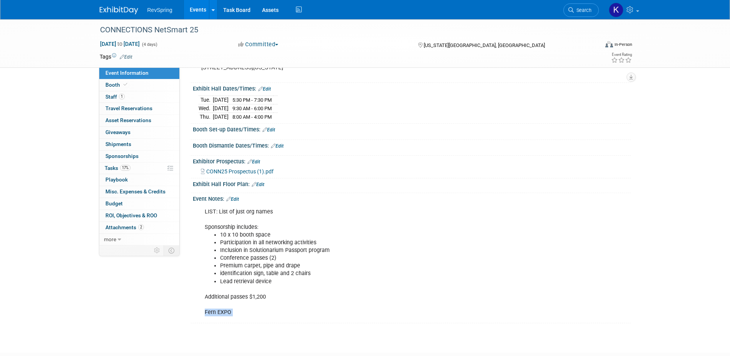
scroll to position [0, 0]
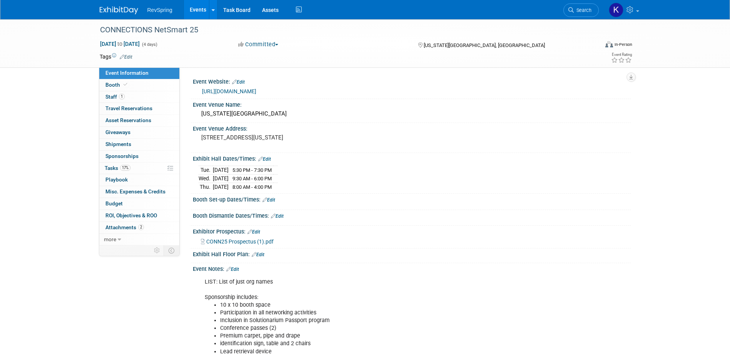
click at [256, 91] on link "[URL][DOMAIN_NAME]" at bounding box center [229, 91] width 54 height 6
click at [585, 5] on link "Search" at bounding box center [580, 9] width 35 height 13
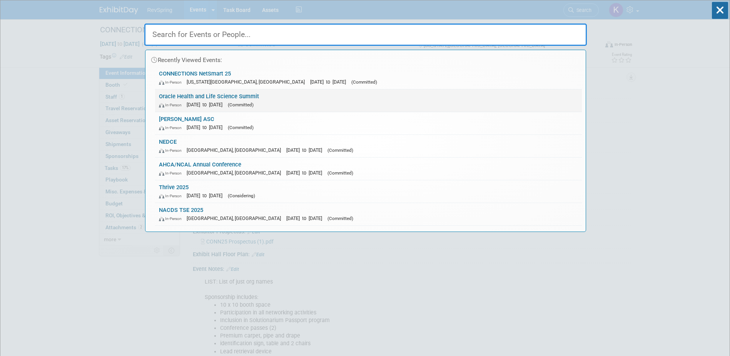
click at [212, 95] on link "Oracle Health and Life Science Summit In-Person Sep 9, 2025 to Sep 11, 2025 (Co…" at bounding box center [368, 100] width 427 height 22
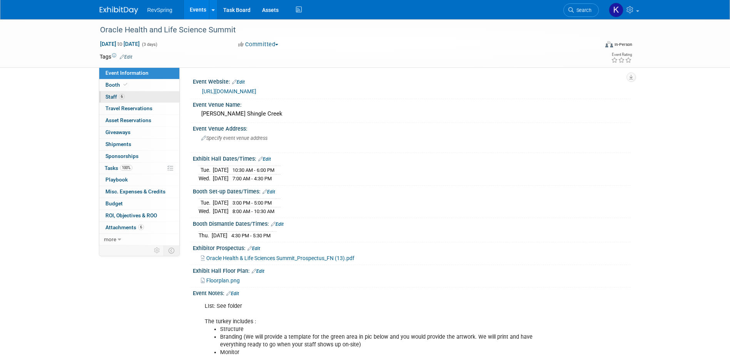
click at [137, 95] on link "6 Staff 6" at bounding box center [139, 97] width 80 height 12
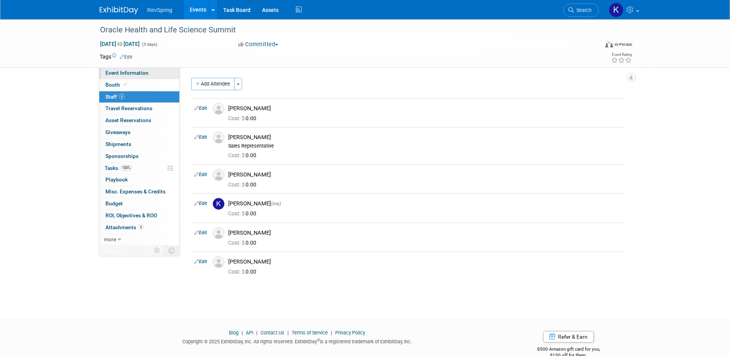
click at [152, 71] on link "Event Information" at bounding box center [139, 73] width 80 height 12
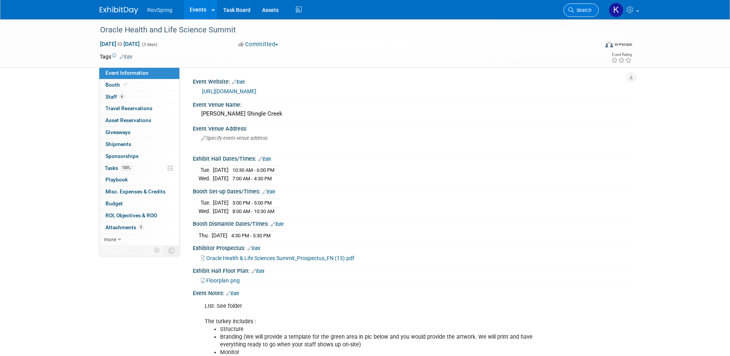
click at [594, 8] on link "Search" at bounding box center [580, 9] width 35 height 13
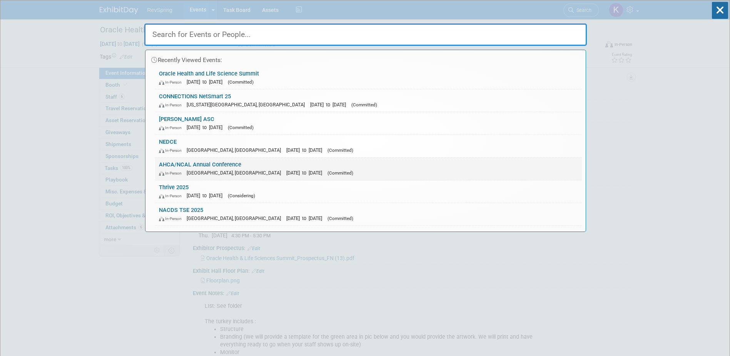
click at [215, 172] on span "[GEOGRAPHIC_DATA], [GEOGRAPHIC_DATA]" at bounding box center [236, 173] width 98 height 6
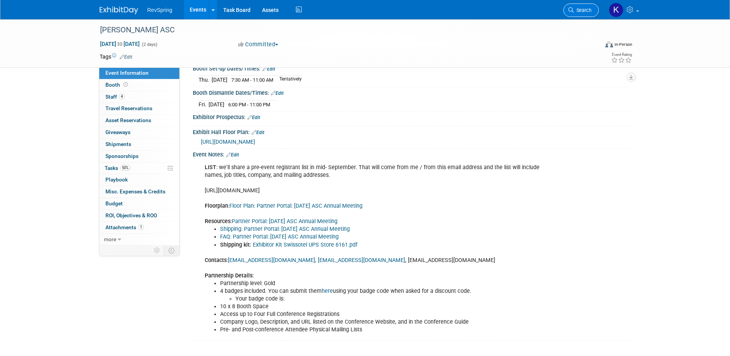
click at [588, 8] on span "Search" at bounding box center [583, 10] width 18 height 6
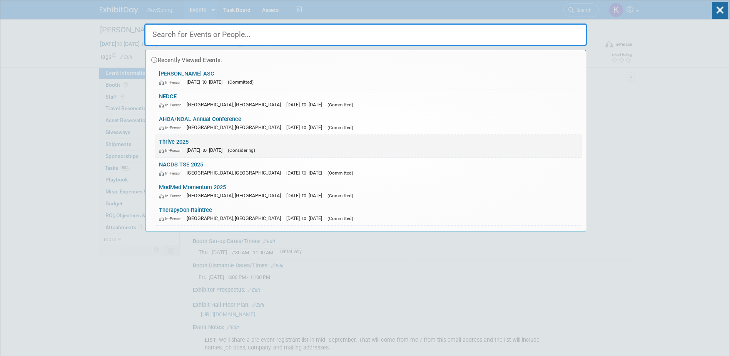
click at [243, 141] on link "Thrive 2025 In-Person Nov 3, 2025 to Nov 5, 2025 (Considering)" at bounding box center [368, 146] width 427 height 22
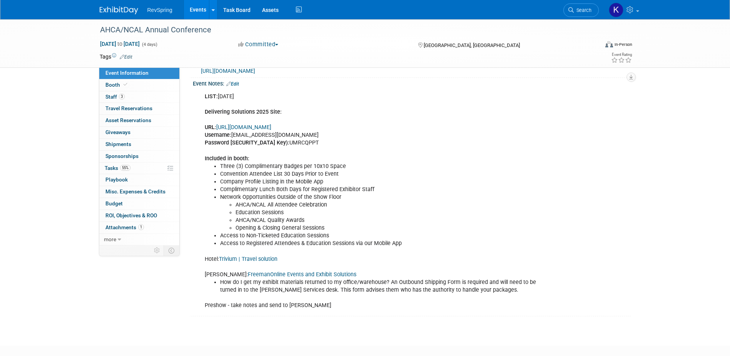
scroll to position [192, 0]
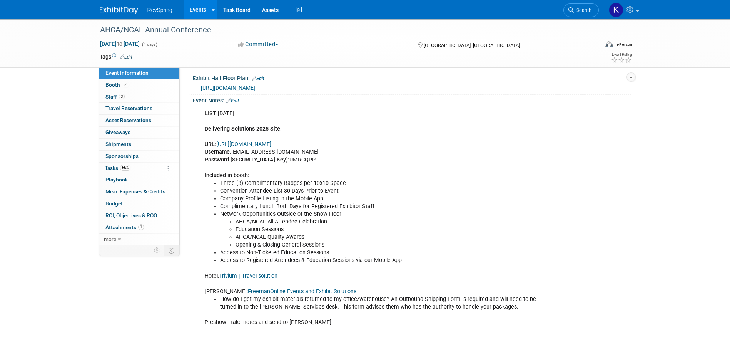
click at [238, 104] on link "Edit" at bounding box center [232, 100] width 13 height 5
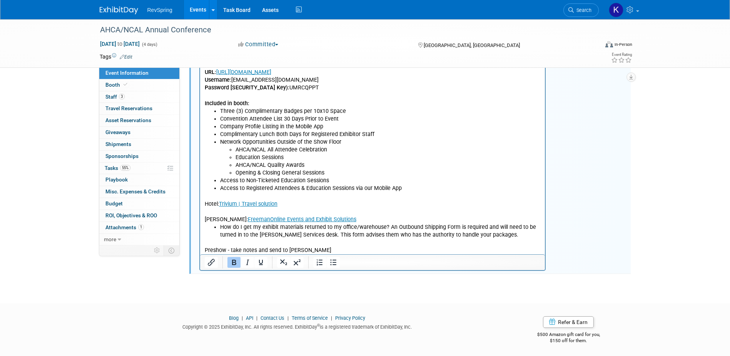
scroll to position [269, 0]
click at [326, 245] on p "Preshow - take notes and send to [PERSON_NAME]" at bounding box center [372, 244] width 336 height 15
click at [325, 250] on p "Preshow - take notes and send to [PERSON_NAME]" at bounding box center [372, 244] width 336 height 15
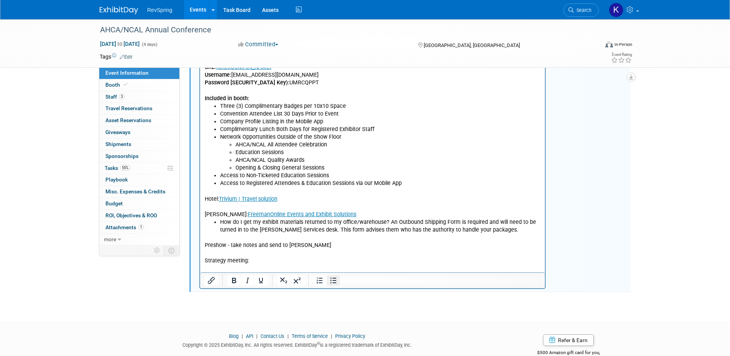
click at [333, 285] on icon "Bullet list" at bounding box center [333, 279] width 9 height 9
drag, startPoint x: 248, startPoint y: 260, endPoint x: 198, endPoint y: 260, distance: 50.0
click at [200, 260] on html "LIST: September 19 Delivering Solutions 2025 Site: URL: https://www.conferenceh…" at bounding box center [372, 150] width 345 height 242
click at [219, 267] on ul "Rich Text Area. Press ALT-0 for help." at bounding box center [372, 268] width 336 height 8
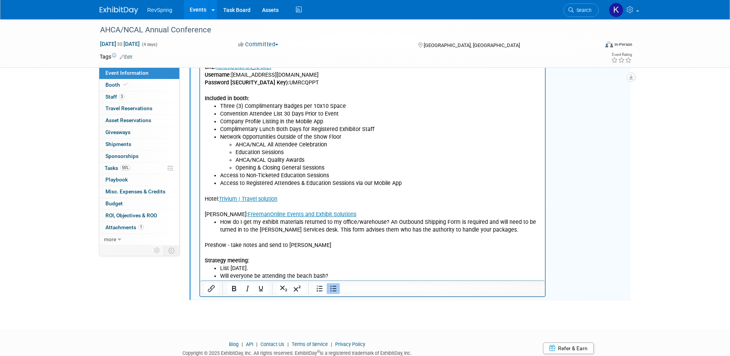
click at [325, 274] on li "Will everyone be attending the beach bash?" at bounding box center [380, 276] width 321 height 8
click at [324, 274] on li "Will everyone be attending the beach bash?" at bounding box center [380, 276] width 321 height 8
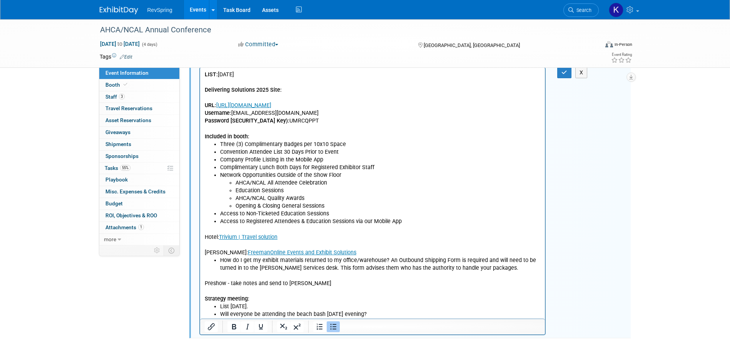
scroll to position [231, 0]
click at [563, 78] on button "button" at bounding box center [564, 72] width 14 height 11
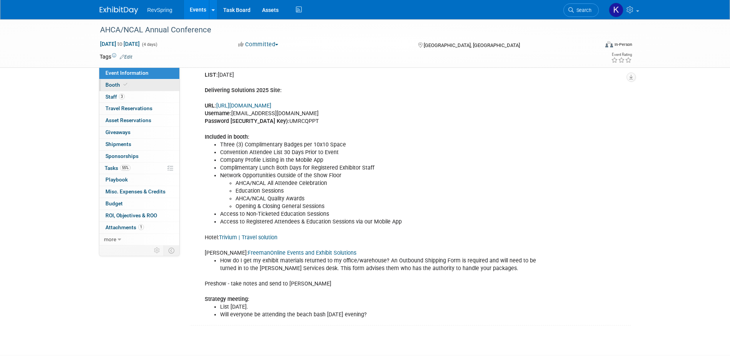
click at [137, 84] on link "Booth" at bounding box center [139, 85] width 80 height 12
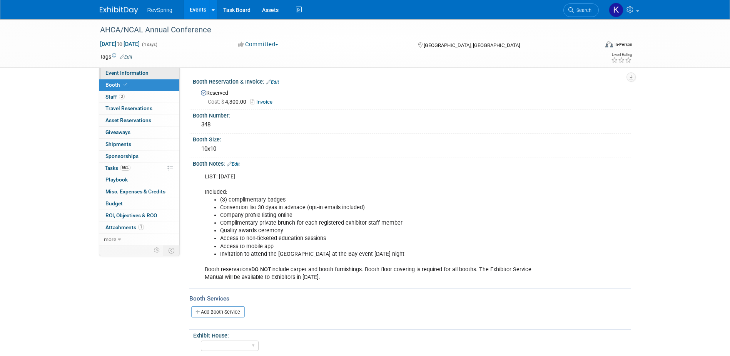
click at [112, 71] on span "Event Information" at bounding box center [126, 73] width 43 height 6
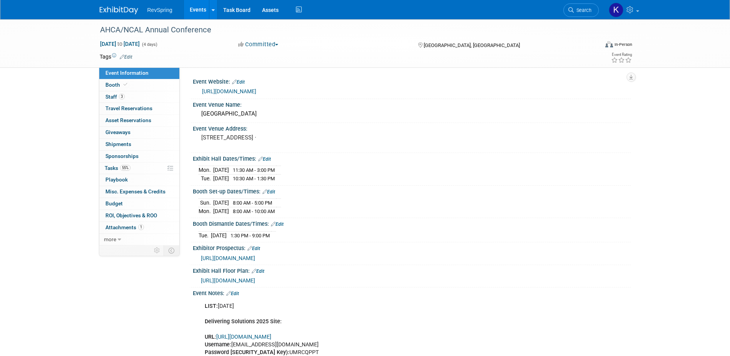
drag, startPoint x: 293, startPoint y: 232, endPoint x: 192, endPoint y: 224, distance: 101.1
click at [192, 224] on div "Booth Dismantle Dates/Times: Edit Tue. Oct 21, 2025 1:30 PM - 9:00 PM Save Chan…" at bounding box center [409, 230] width 441 height 24
copy div "Booth Dismantle Dates/Times: Edit"
drag, startPoint x: 291, startPoint y: 199, endPoint x: 201, endPoint y: 203, distance: 89.7
click at [201, 203] on tr "Sun. Oct 19, 2025 8:00 AM - 5:00 PM" at bounding box center [240, 203] width 82 height 8
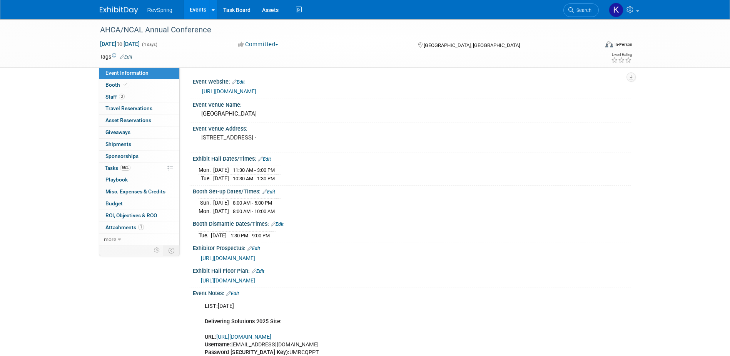
copy tr "Sun. Oct 19, 2025 8:00 AM - 5:00 PM"
drag, startPoint x: 256, startPoint y: 211, endPoint x: 196, endPoint y: 200, distance: 60.5
click at [196, 200] on div "Sun. Oct 19, 2025 8:00 AM - 5:00 PM Mon. Oct 20, 2025 8:00 AM - 10:00 AM Cancel" at bounding box center [412, 204] width 438 height 21
copy div
drag, startPoint x: 147, startPoint y: 319, endPoint x: 202, endPoint y: 304, distance: 57.6
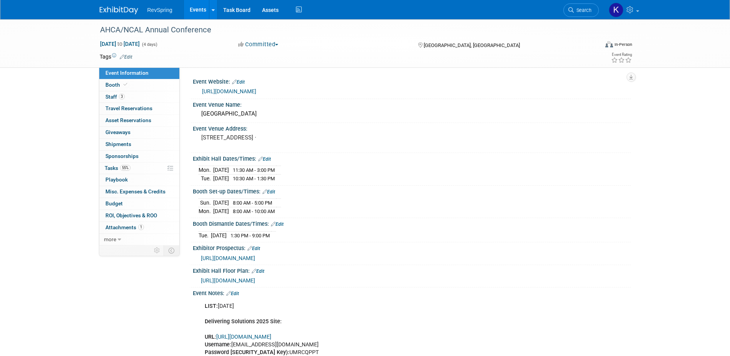
click at [147, 319] on div "Event Information Event Info Booth Booth 3 Staff 3 Staff 0 Travel Reservations …" at bounding box center [365, 287] width 543 height 537
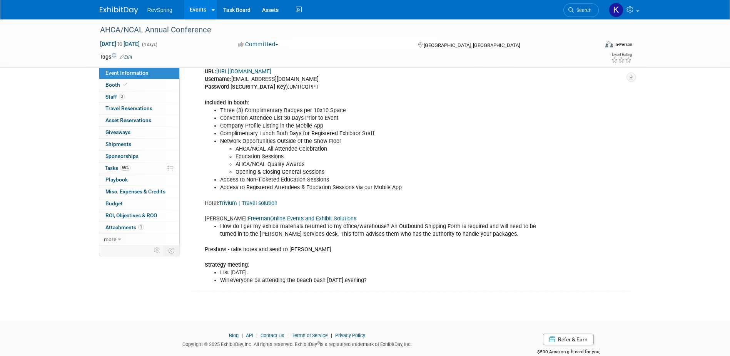
scroll to position [269, 0]
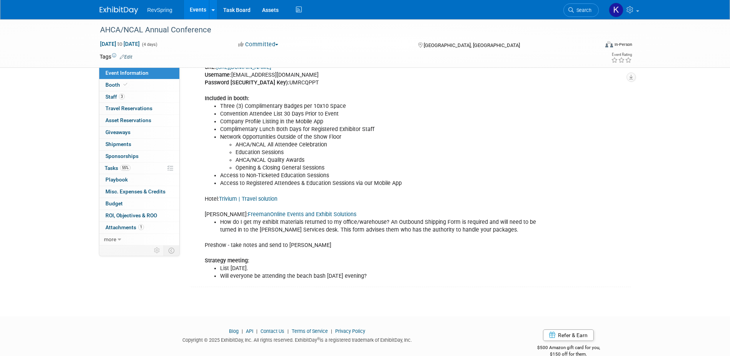
click at [165, 277] on div "Event Information Event Info Booth Booth 3 Staff 3 Staff 0 Travel Reservations …" at bounding box center [365, 18] width 543 height 537
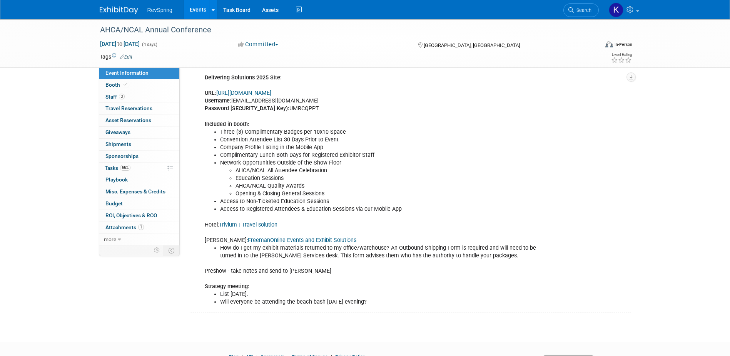
scroll to position [38, 0]
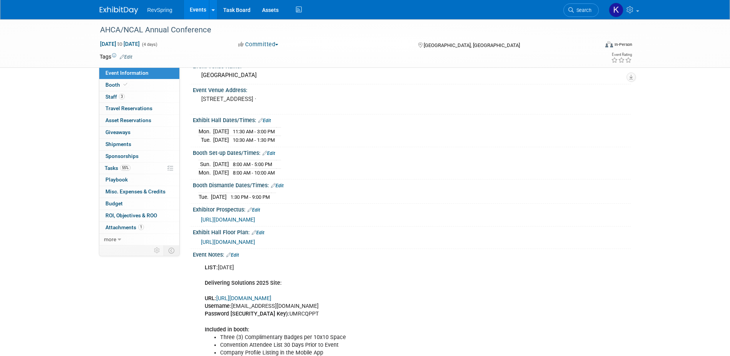
click at [211, 286] on b "Delivering Solutions 2025 Site:" at bounding box center [243, 282] width 77 height 7
click at [254, 301] on link "https://www.conferenceharvester.com/harvester2expw/login.asp?EventKey=LLSJNNZJ" at bounding box center [243, 298] width 55 height 7
click at [121, 96] on span "3" at bounding box center [122, 96] width 6 height 6
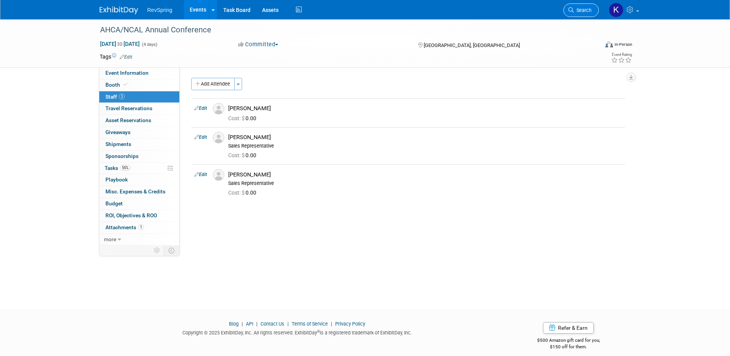
click at [581, 11] on span "Search" at bounding box center [583, 10] width 18 height 6
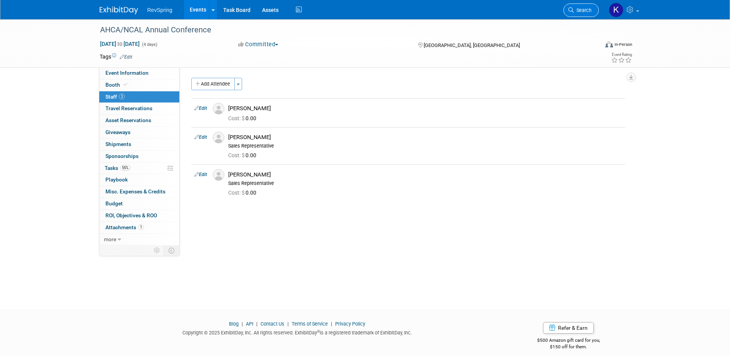
click at [577, 11] on span "Search" at bounding box center [583, 10] width 18 height 6
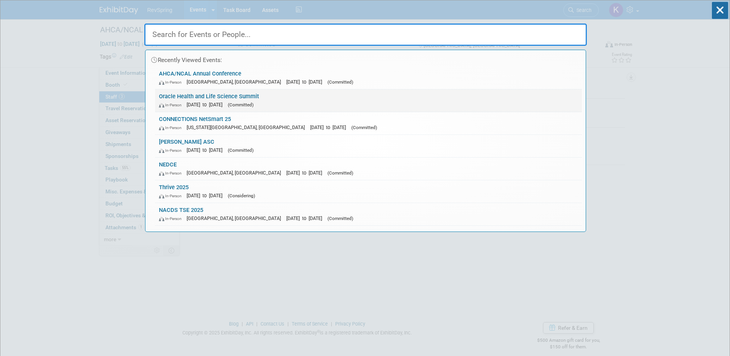
click at [189, 99] on link "Oracle Health and Life Science Summit In-Person Sep 9, 2025 to Sep 11, 2025 (Co…" at bounding box center [368, 100] width 427 height 22
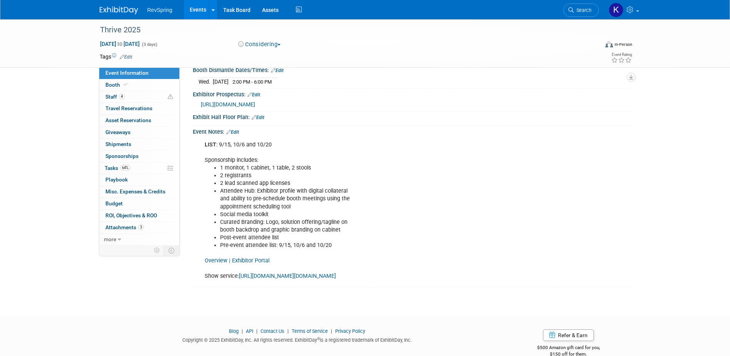
scroll to position [154, 0]
click at [256, 260] on link "Overview | Exhibitor Portal" at bounding box center [237, 260] width 65 height 7
click at [581, 10] on span "Search" at bounding box center [583, 10] width 18 height 6
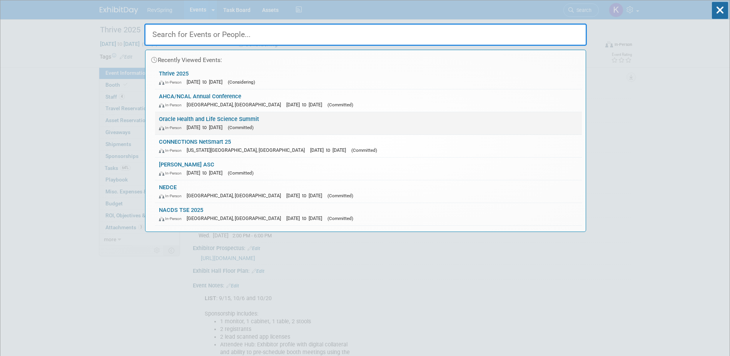
click at [192, 128] on span "[DATE] to [DATE]" at bounding box center [207, 127] width 40 height 6
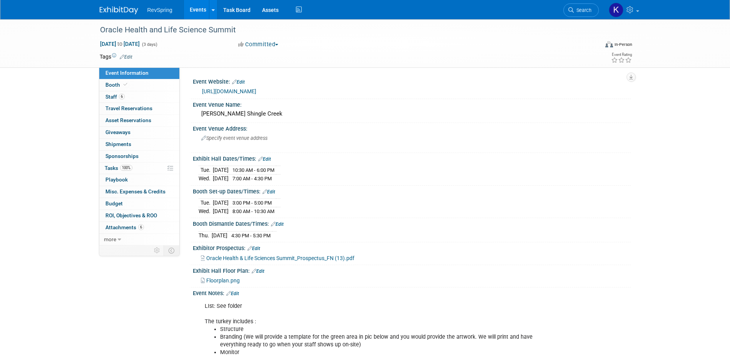
click at [256, 93] on link "[URL][DOMAIN_NAME]" at bounding box center [229, 91] width 54 height 6
click at [590, 10] on span "Search" at bounding box center [583, 10] width 18 height 6
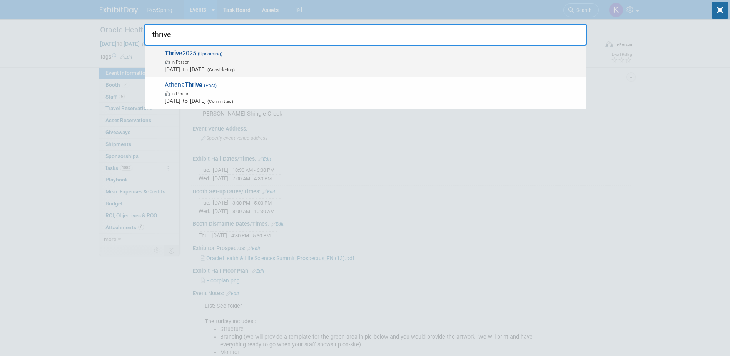
type input "thrive"
click at [478, 62] on span "In-Person" at bounding box center [373, 62] width 417 height 8
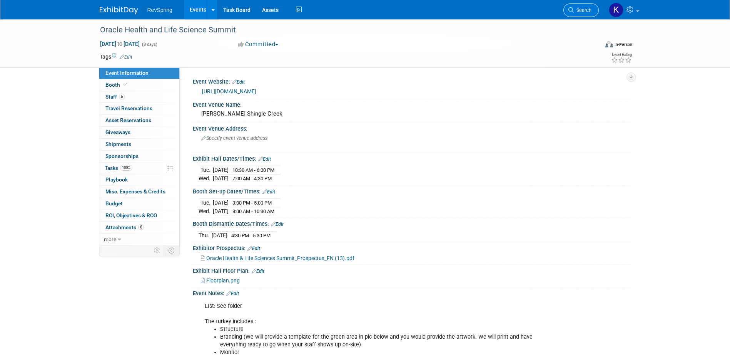
click at [572, 6] on link "Search" at bounding box center [580, 9] width 35 height 13
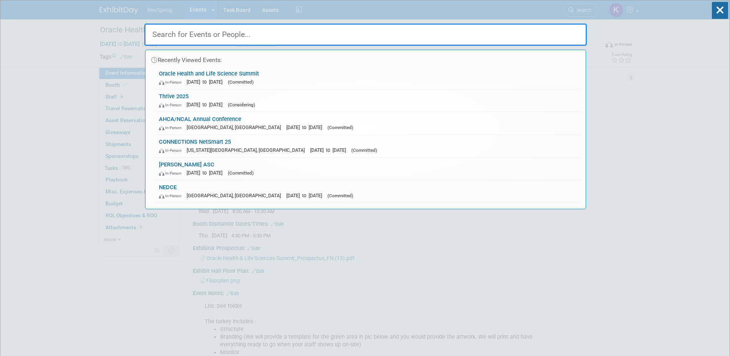
click at [286, 125] on span "[DATE] to [DATE]" at bounding box center [306, 127] width 40 height 6
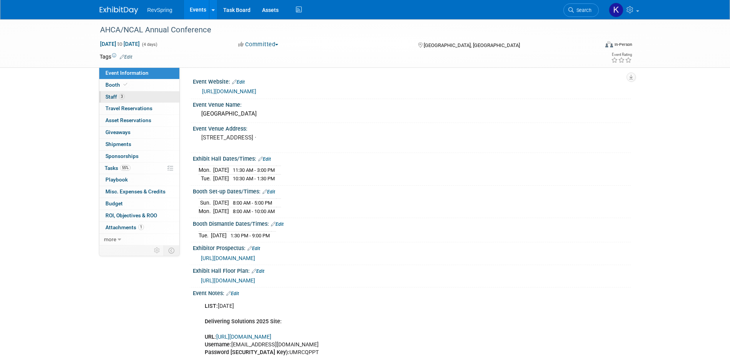
click at [141, 97] on link "3 Staff 3" at bounding box center [139, 97] width 80 height 12
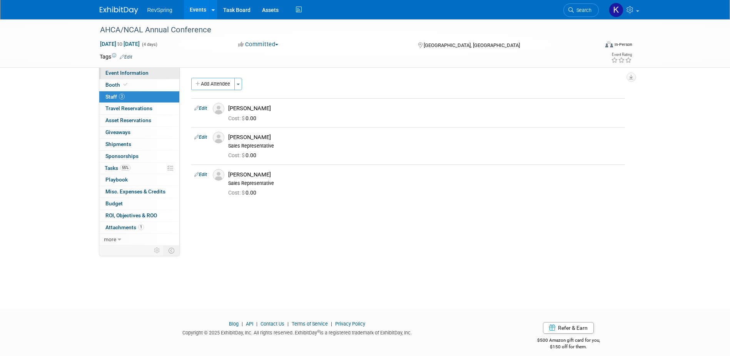
click at [143, 77] on link "Event Information" at bounding box center [139, 73] width 80 height 12
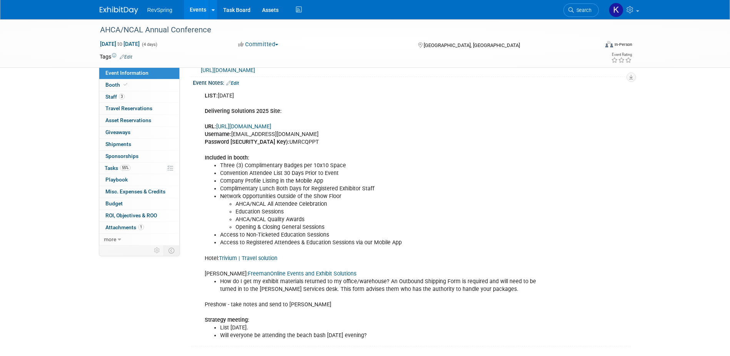
scroll to position [192, 0]
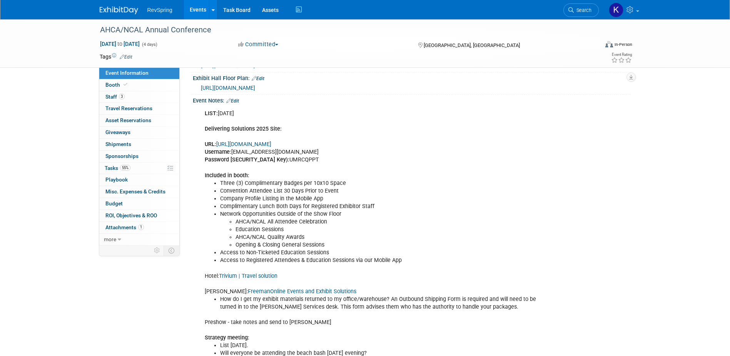
click at [237, 104] on div "Event Notes: Edit" at bounding box center [412, 100] width 438 height 10
click at [237, 104] on link "Edit" at bounding box center [232, 100] width 13 height 5
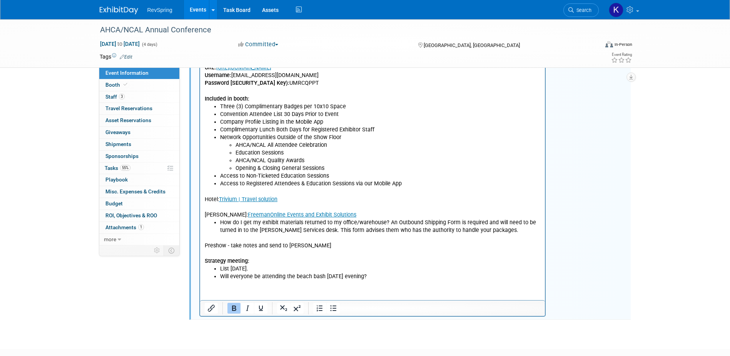
scroll to position [269, 0]
click at [391, 277] on li "Will everyone be attending the beach bash on Tuesday evening?" at bounding box center [380, 276] width 321 height 8
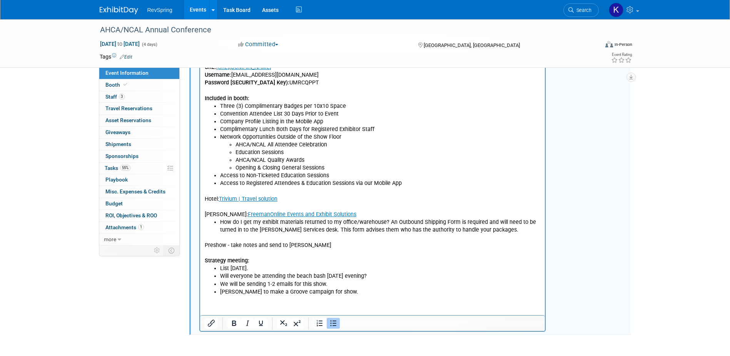
click at [379, 279] on li "Will everyone be attending the beach bash on Tuesday evening?" at bounding box center [380, 276] width 321 height 8
click at [387, 277] on li "Will everyone be attending the beach bash on Tuesday evening?" at bounding box center [380, 276] width 321 height 8
click at [382, 284] on li "We will be sending 1-2 emails for this show for RevSpring." at bounding box center [380, 284] width 321 height 8
click at [337, 291] on li "Jordan to make a Groove campaign for show." at bounding box center [380, 291] width 321 height 8
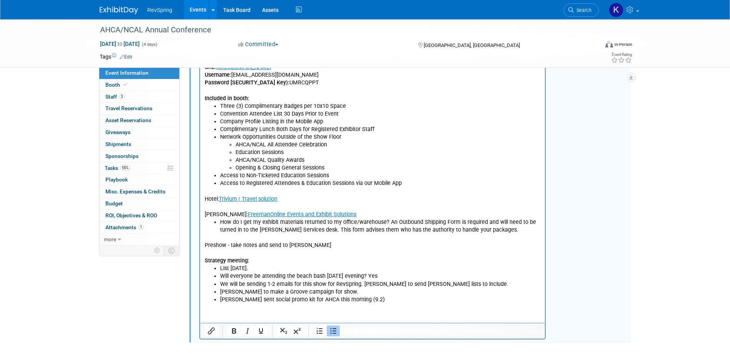
click at [290, 303] on html "LIST: September 19 Delivering Solutions 2025 Site: URL: https://www.conferenceh…" at bounding box center [372, 166] width 345 height 274
click at [371, 300] on li "Kelsey sent social promo kit for AHCA this morning (9.2)" at bounding box center [380, 299] width 321 height 8
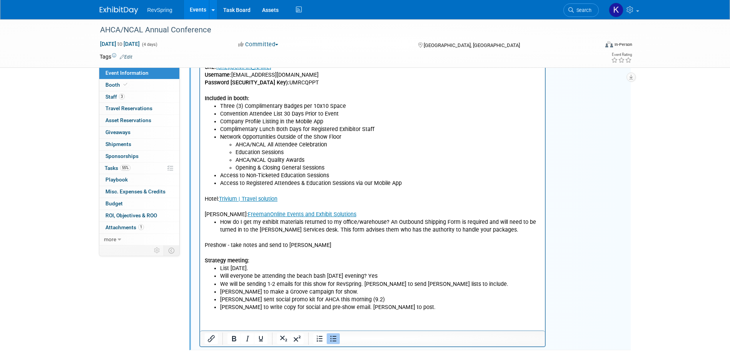
click at [384, 309] on li "Amy to write copy for social and pre-show email. Jill to post." at bounding box center [380, 307] width 321 height 8
click at [380, 305] on li "Amy to write copy for social and pre-show email. Jill to post." at bounding box center [380, 307] width 321 height 8
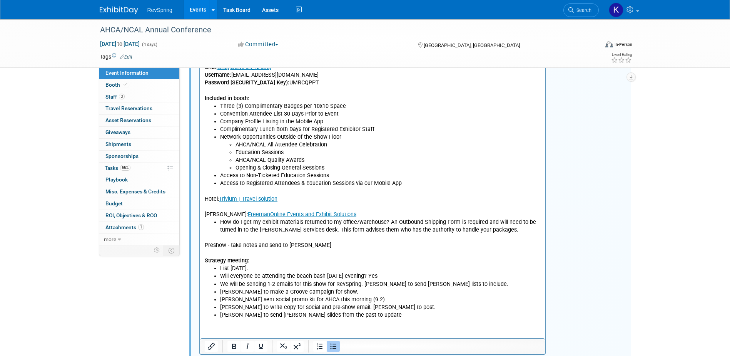
click at [275, 314] on li "Eric to send Amy loopoing slides from the past to update" at bounding box center [380, 315] width 321 height 8
click at [362, 312] on li "Eric to send Amy looping slides from the past to update" at bounding box center [380, 315] width 321 height 8
click at [371, 313] on li "Eric to send Amy looping slides from the past to update." at bounding box center [380, 315] width 321 height 8
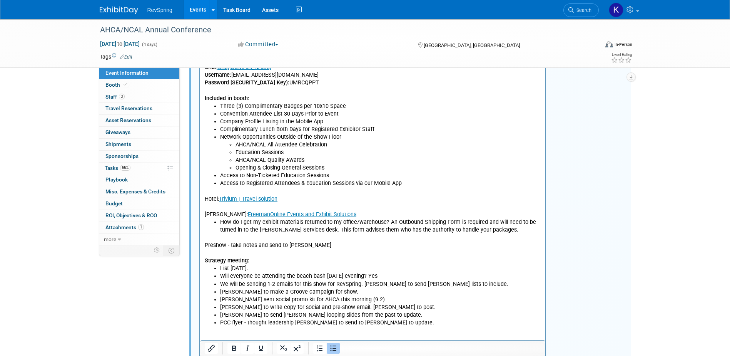
click at [403, 321] on li "PCC flyer - thought leadership peice - Eric to send to Amy to update." at bounding box center [380, 322] width 321 height 8
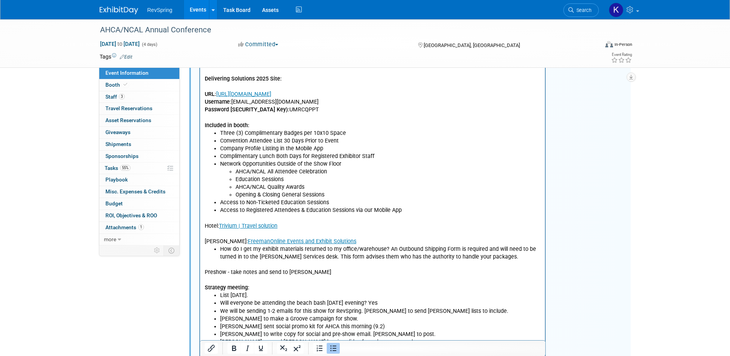
scroll to position [376, 0]
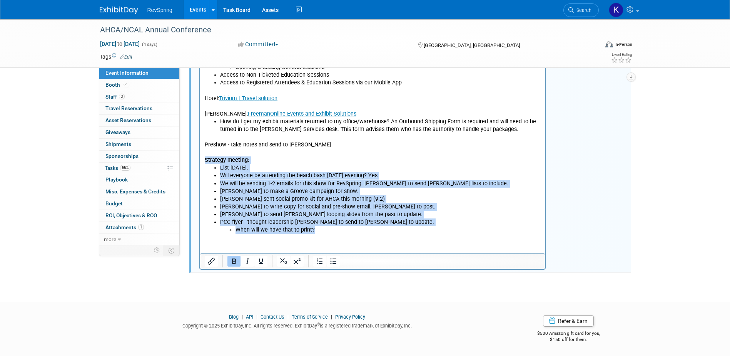
drag, startPoint x: 320, startPoint y: 229, endPoint x: 204, endPoint y: 160, distance: 134.6
click at [204, 160] on body "LIST: September 19 Delivering Solutions 2025 Site: URL: https://www.conferenceh…" at bounding box center [372, 82] width 337 height 301
copy body "Strategy meeting: List September 19. Will everyone be attending the beach bash …"
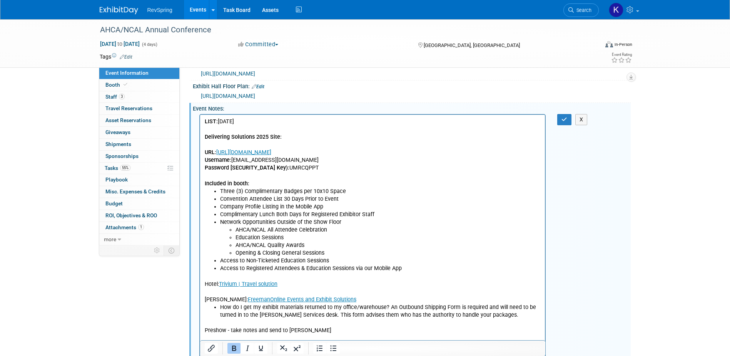
scroll to position [184, 0]
click at [561, 116] on div "LIST: September 19 Delivering Solutions 2025 Site: URL: https://www.conferenceh…" at bounding box center [411, 114] width 428 height 4
click at [562, 122] on icon "button" at bounding box center [564, 119] width 6 height 5
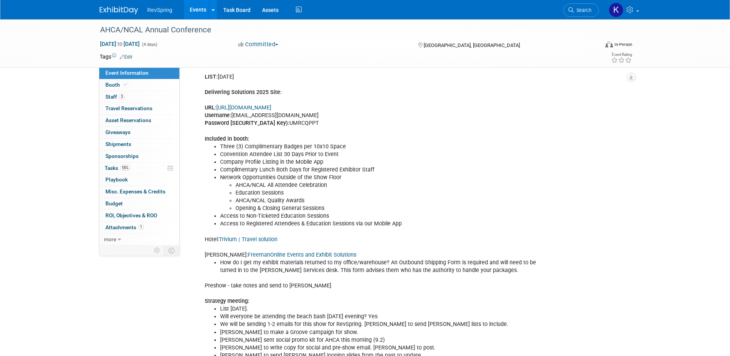
scroll to position [190, 0]
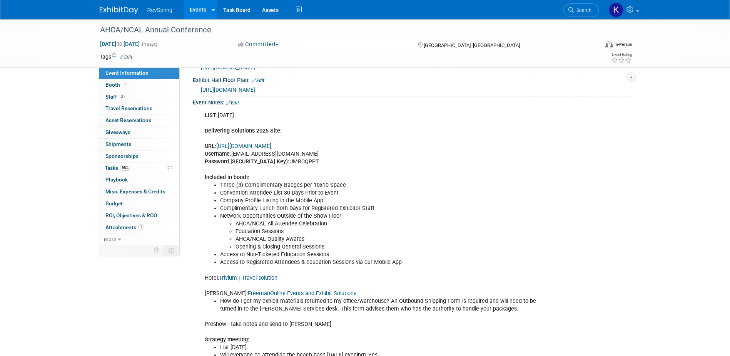
click at [238, 105] on link "Edit" at bounding box center [232, 102] width 13 height 5
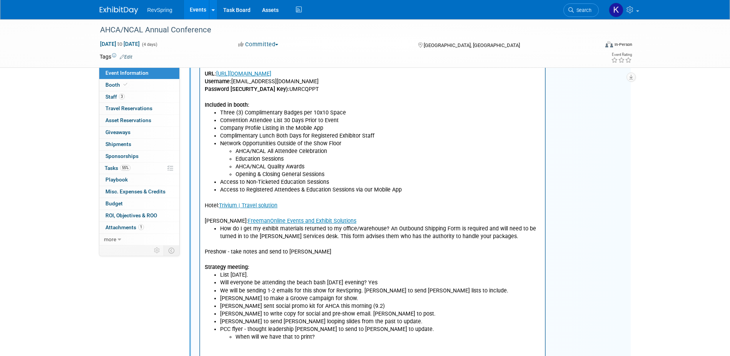
scroll to position [364, 0]
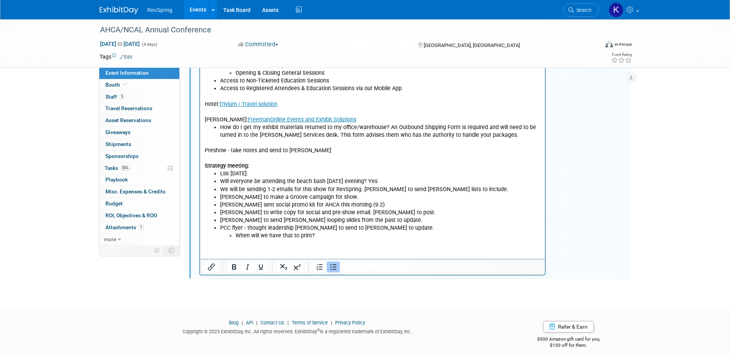
click at [321, 238] on li "When will we have that to print?" at bounding box center [387, 236] width 305 height 8
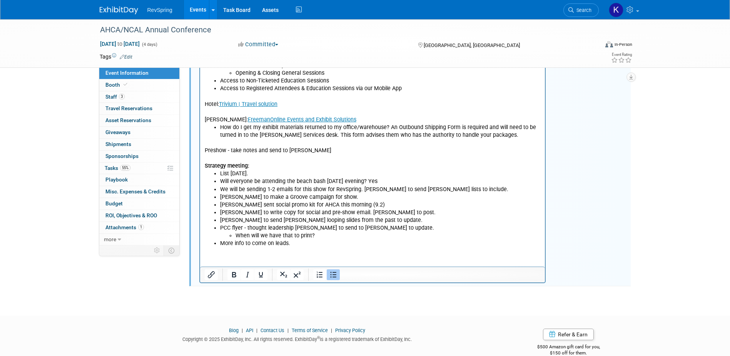
scroll to position [133, 0]
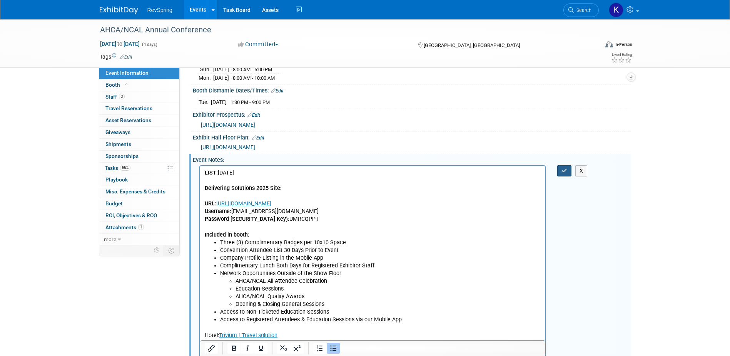
click at [571, 176] on button "button" at bounding box center [564, 170] width 14 height 11
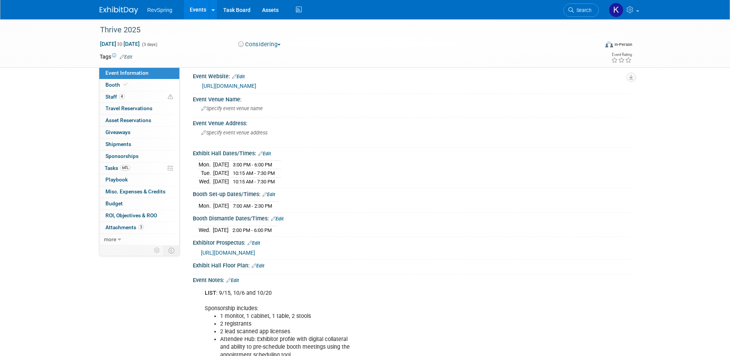
scroll to position [77, 0]
